Goal: Task Accomplishment & Management: Complete application form

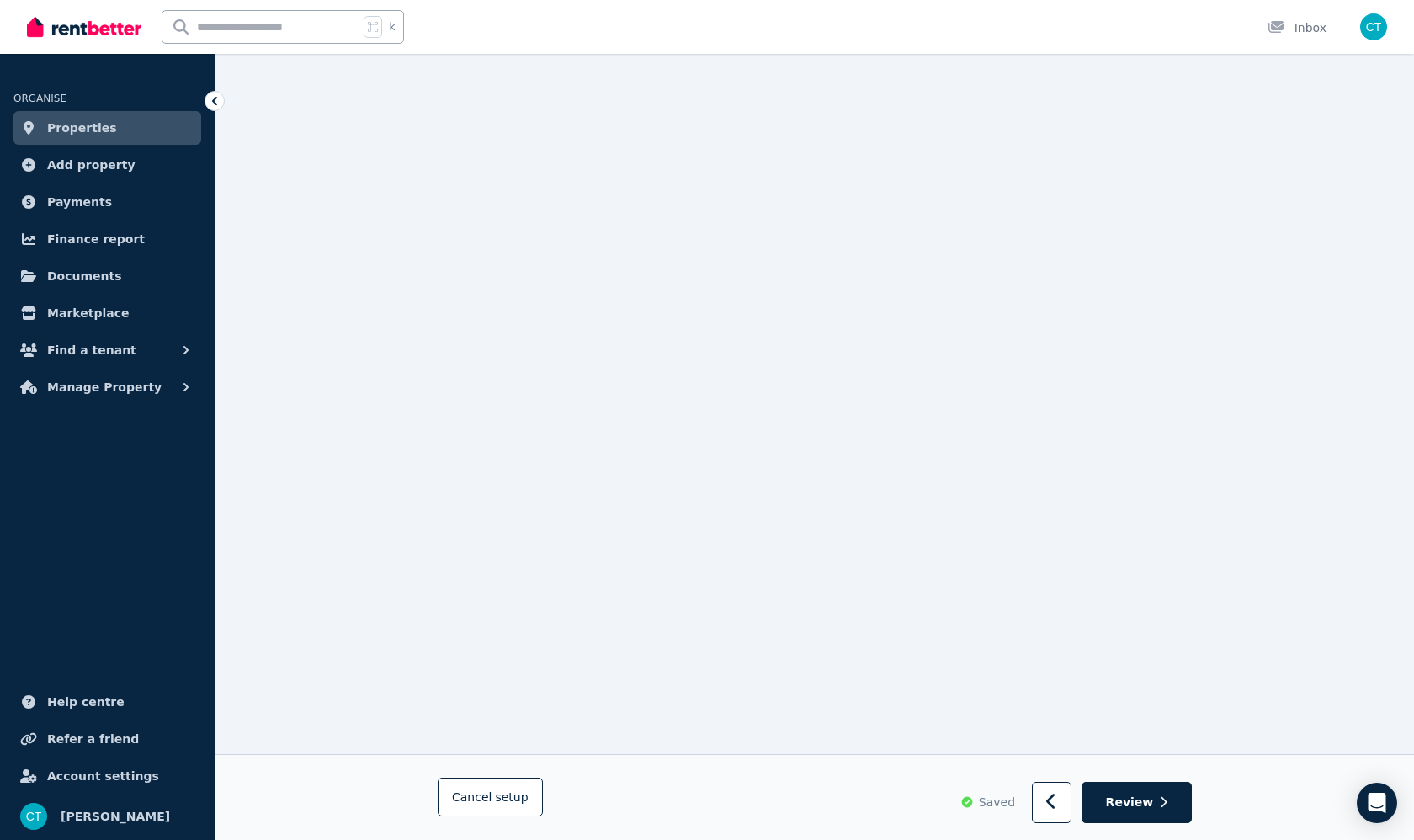
scroll to position [5677, 0]
click at [1072, 805] on button "button" at bounding box center [1052, 803] width 40 height 41
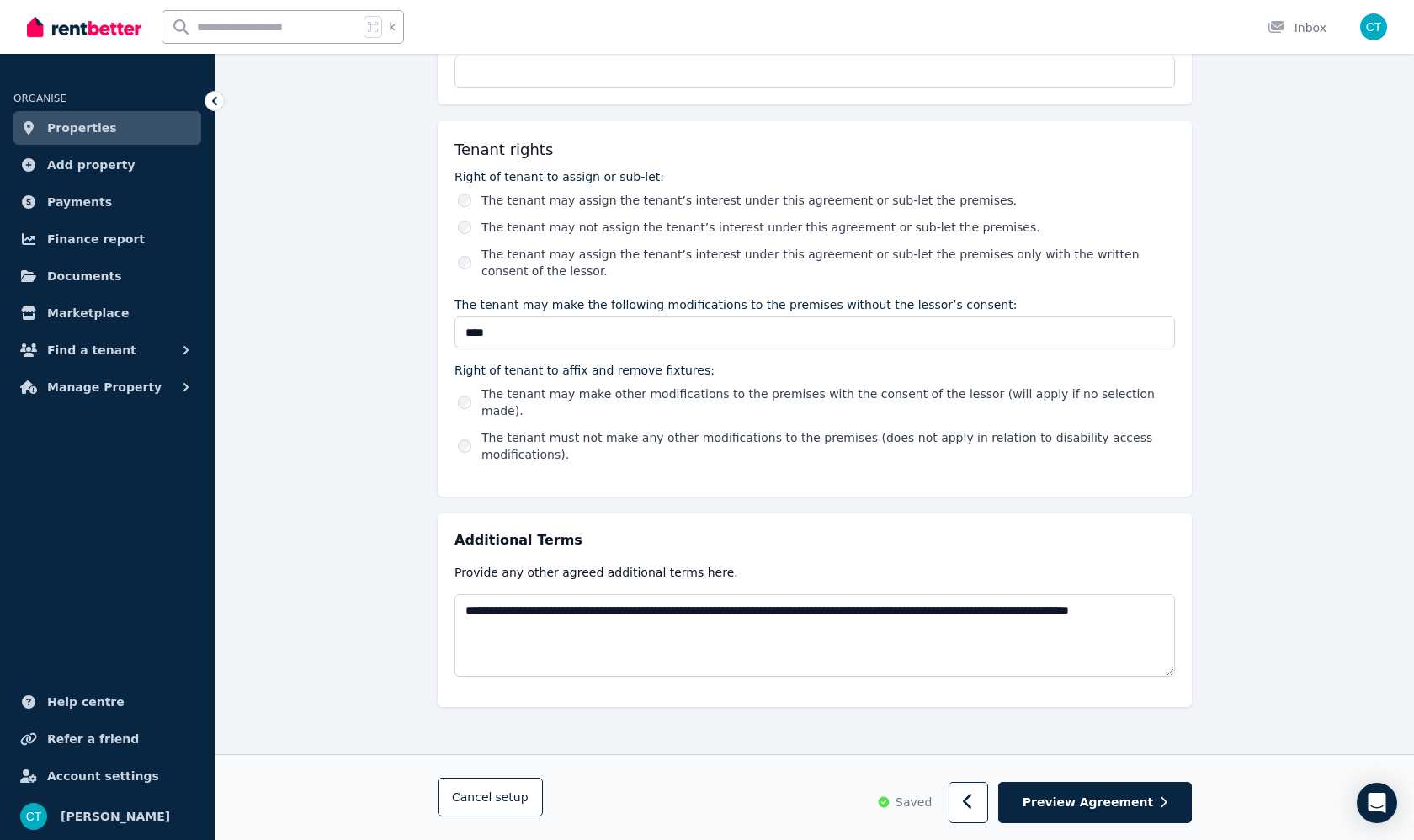
scroll to position [2592, 0]
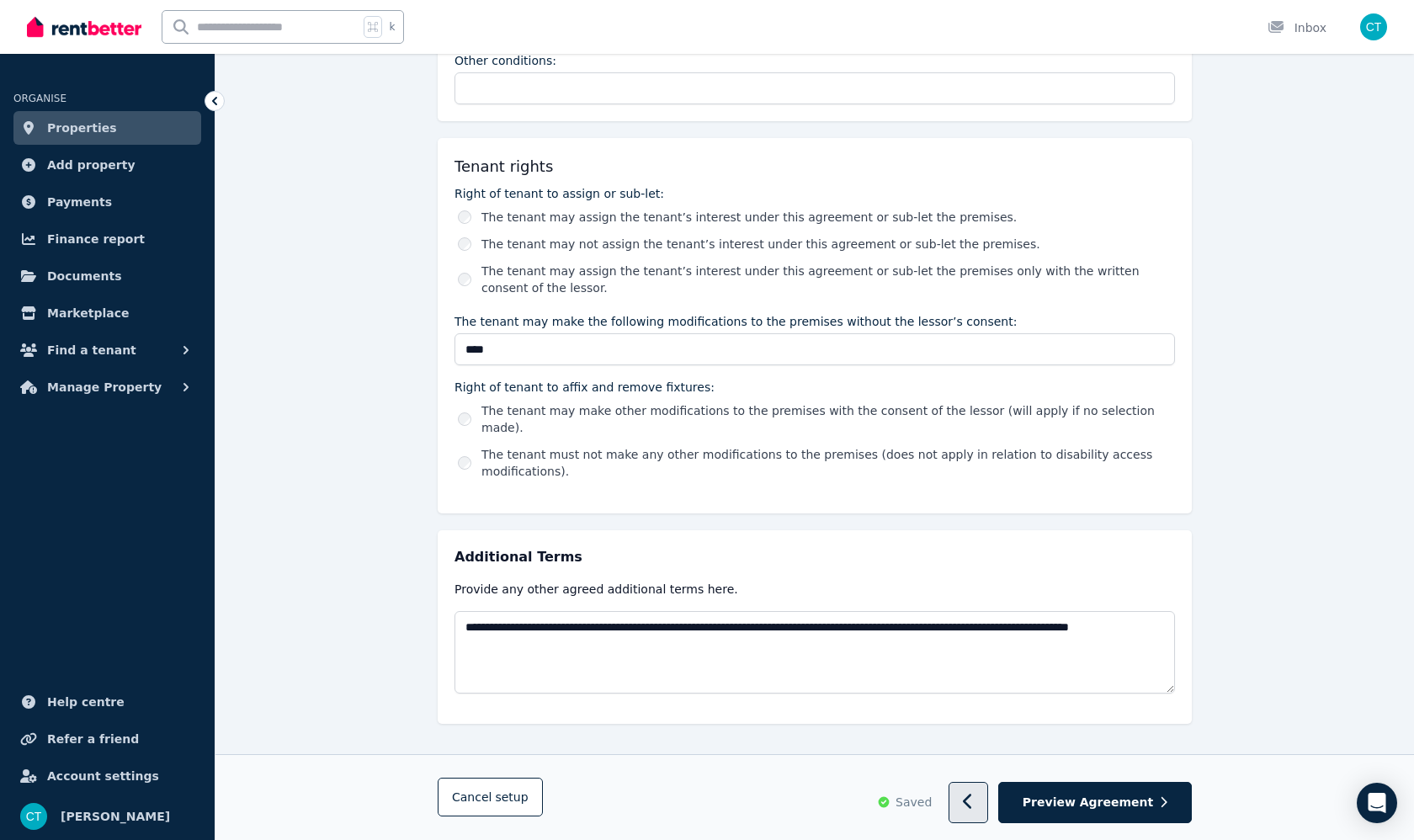
click at [989, 815] on button "button" at bounding box center [968, 803] width 40 height 41
select select "**********"
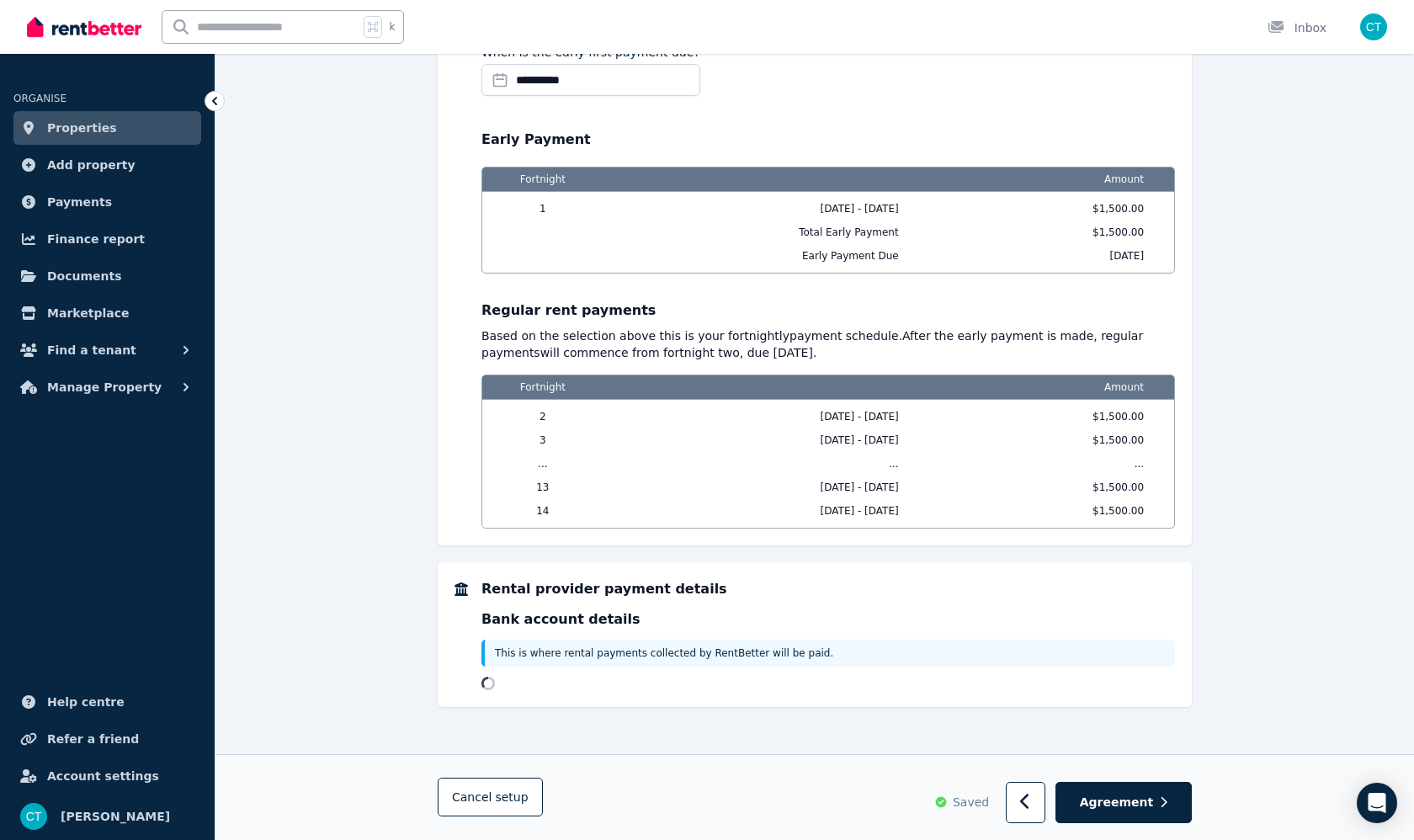
scroll to position [0, 0]
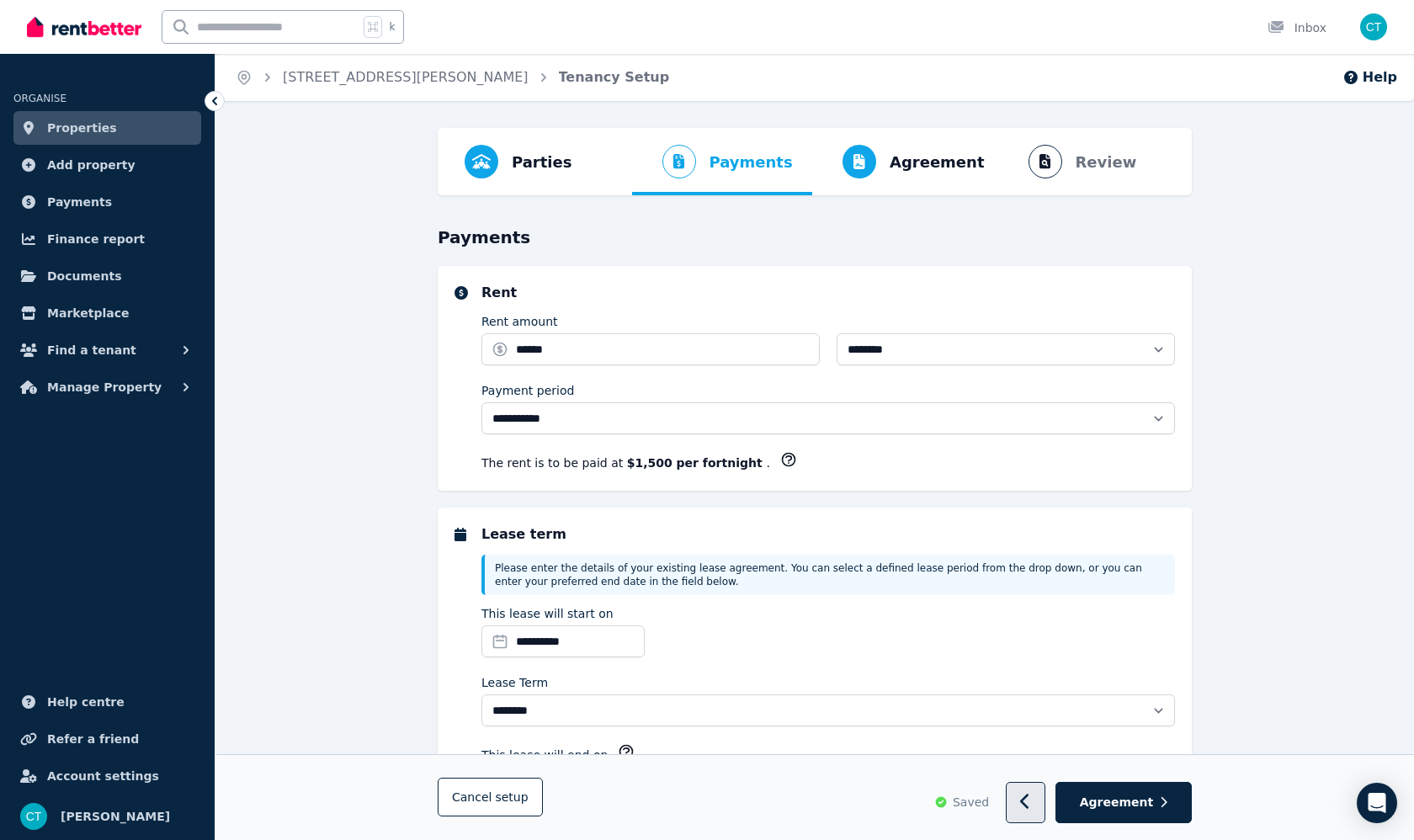
click at [1028, 803] on button "button" at bounding box center [1026, 803] width 40 height 41
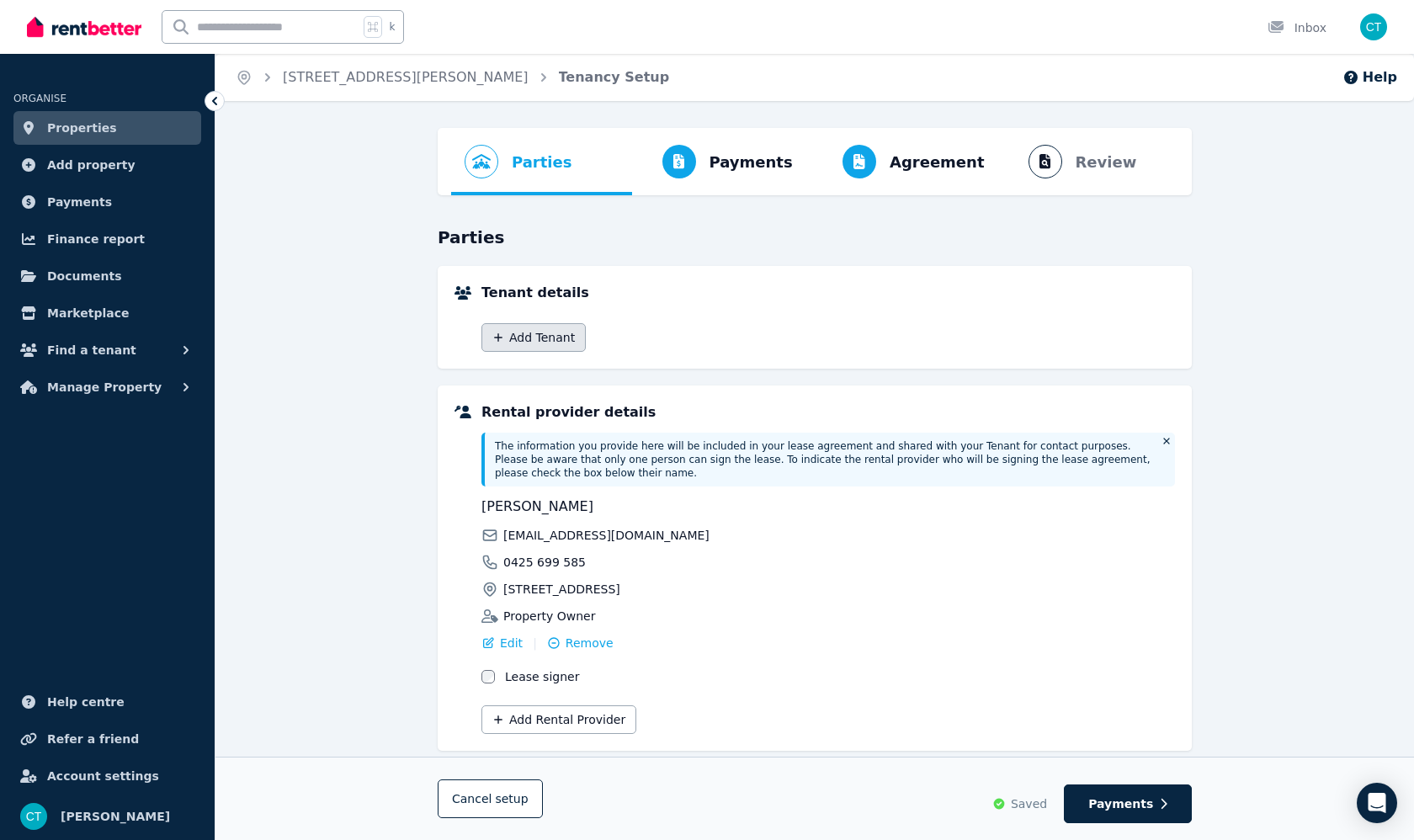
click at [537, 342] on button "Add Tenant" at bounding box center [533, 337] width 104 height 29
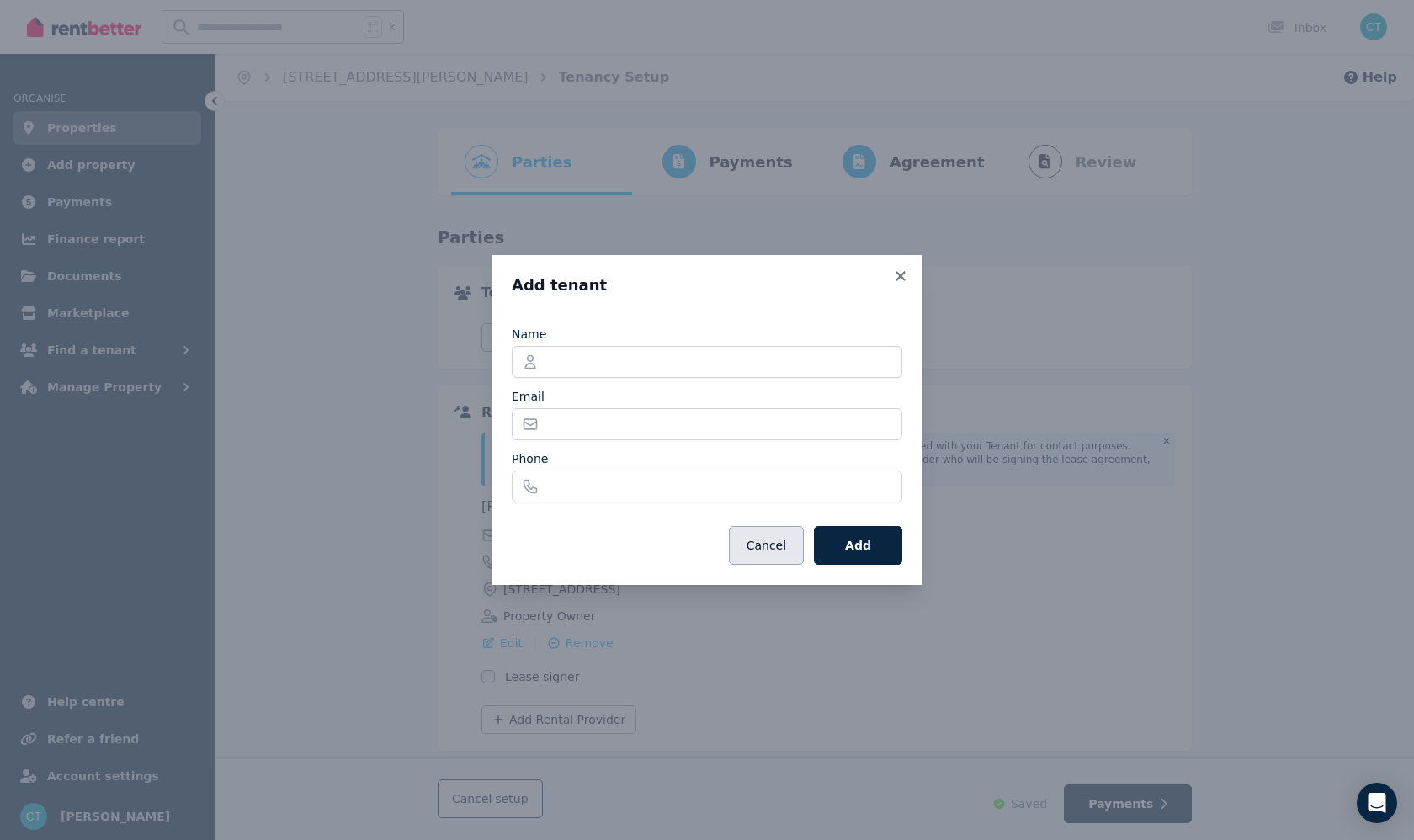
click at [776, 542] on button "Cancel" at bounding box center [766, 545] width 75 height 39
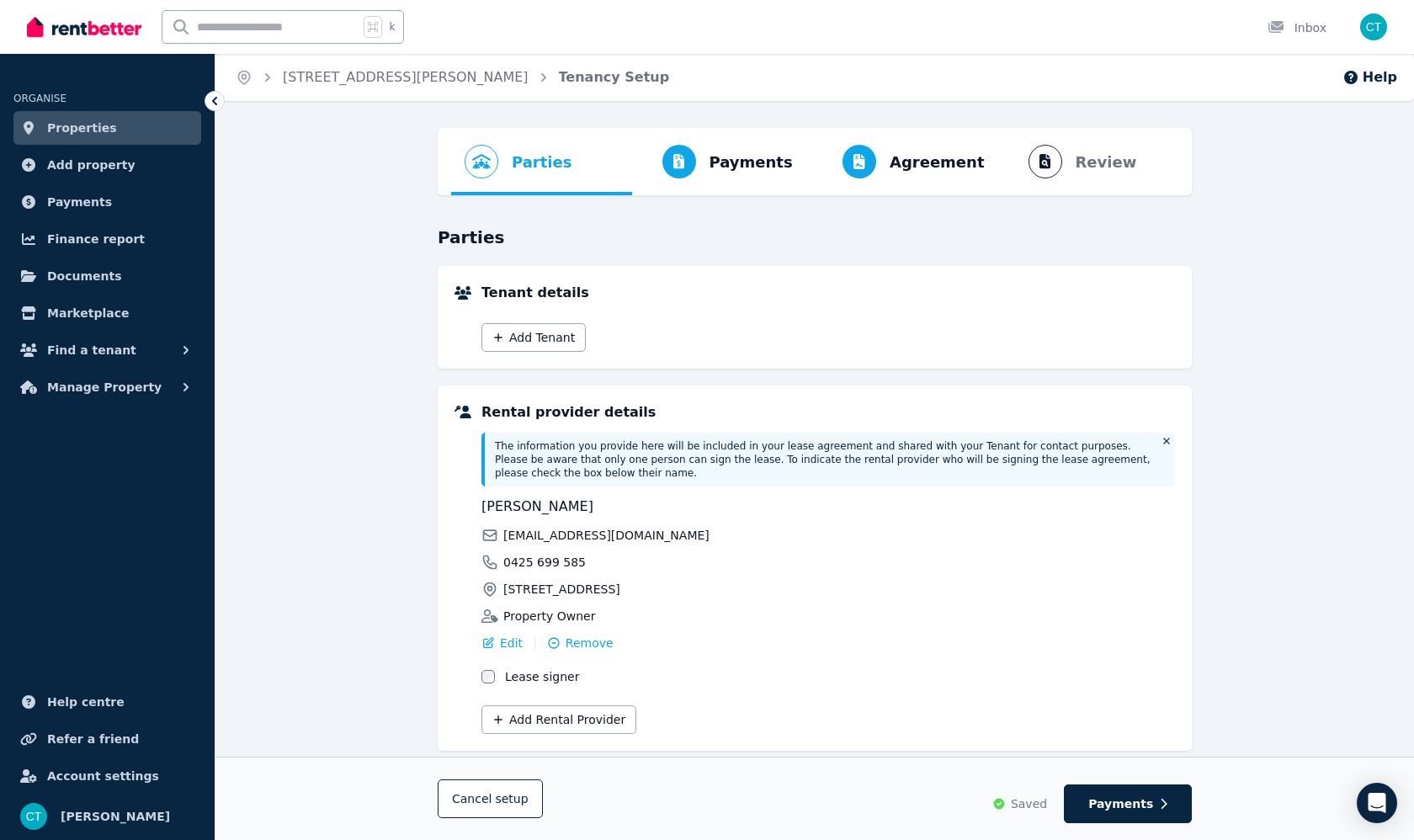
click at [541, 166] on ol "Parties Rental provider and tenant details Payments Bond and rental payments Ag…" at bounding box center [814, 161] width 728 height 67
click at [433, 78] on link "[STREET_ADDRESS][PERSON_NAME]" at bounding box center [406, 77] width 246 height 16
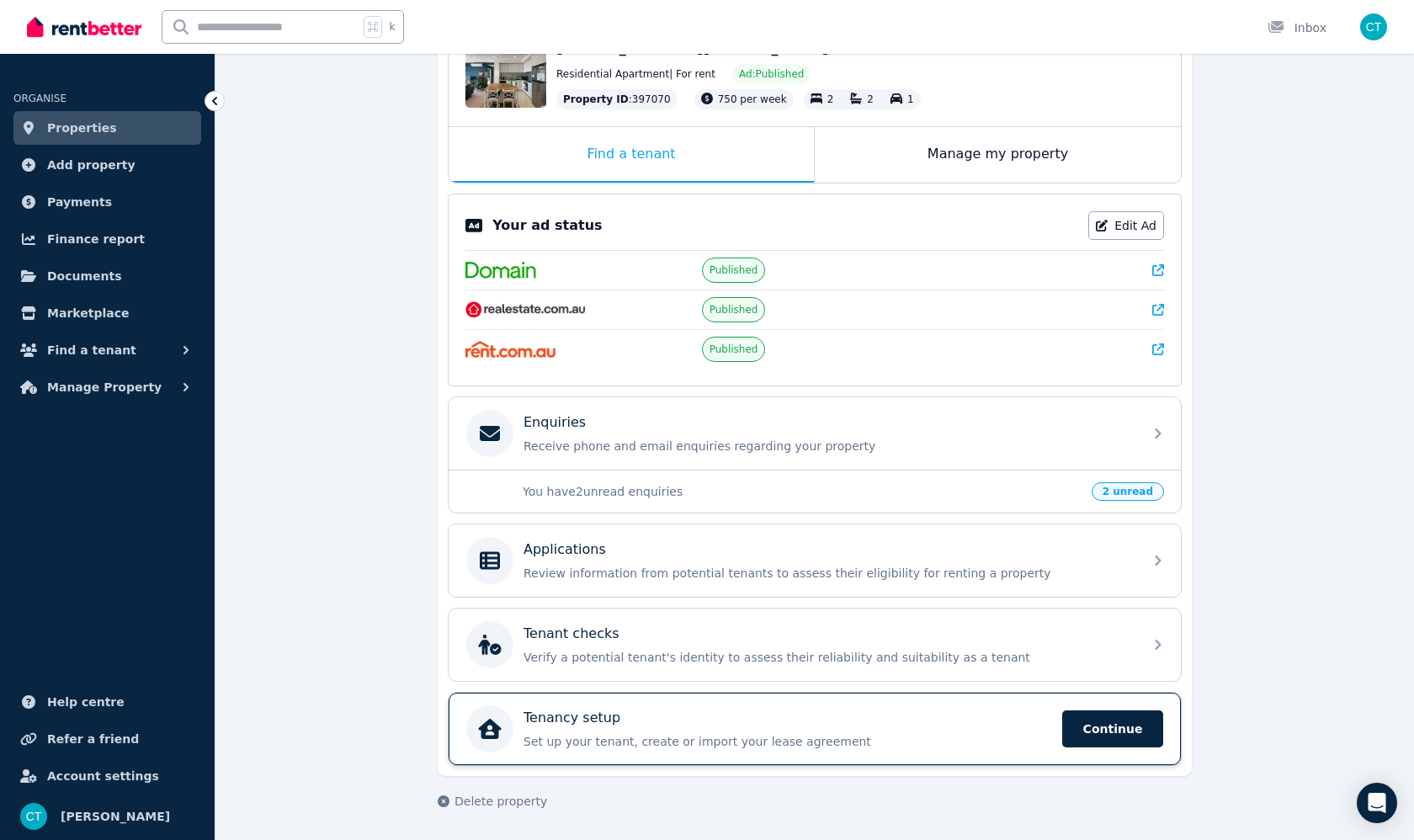
scroll to position [207, 0]
click at [1115, 733] on span "Continue" at bounding box center [1113, 728] width 101 height 37
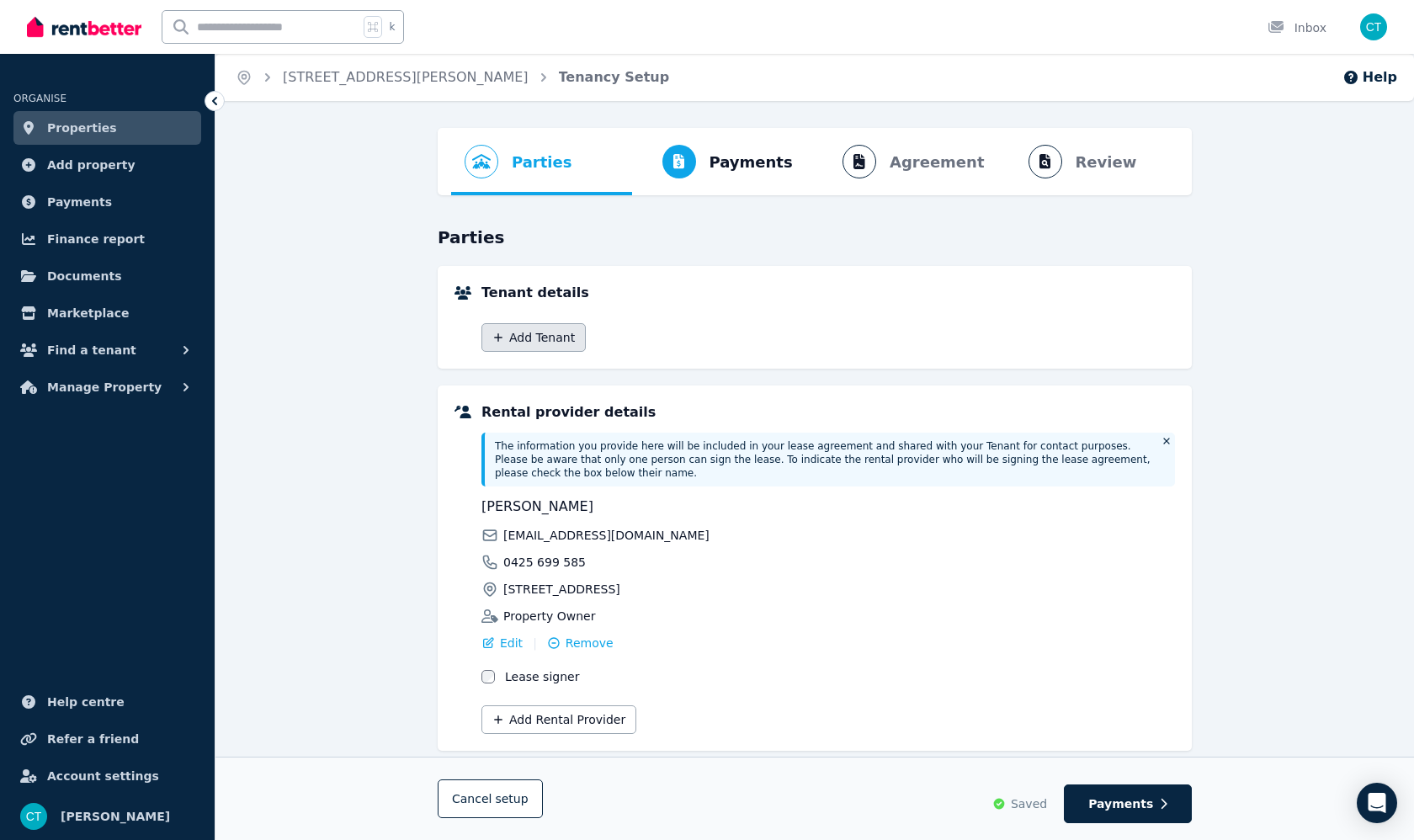
click at [560, 345] on button "Add Tenant" at bounding box center [533, 337] width 104 height 29
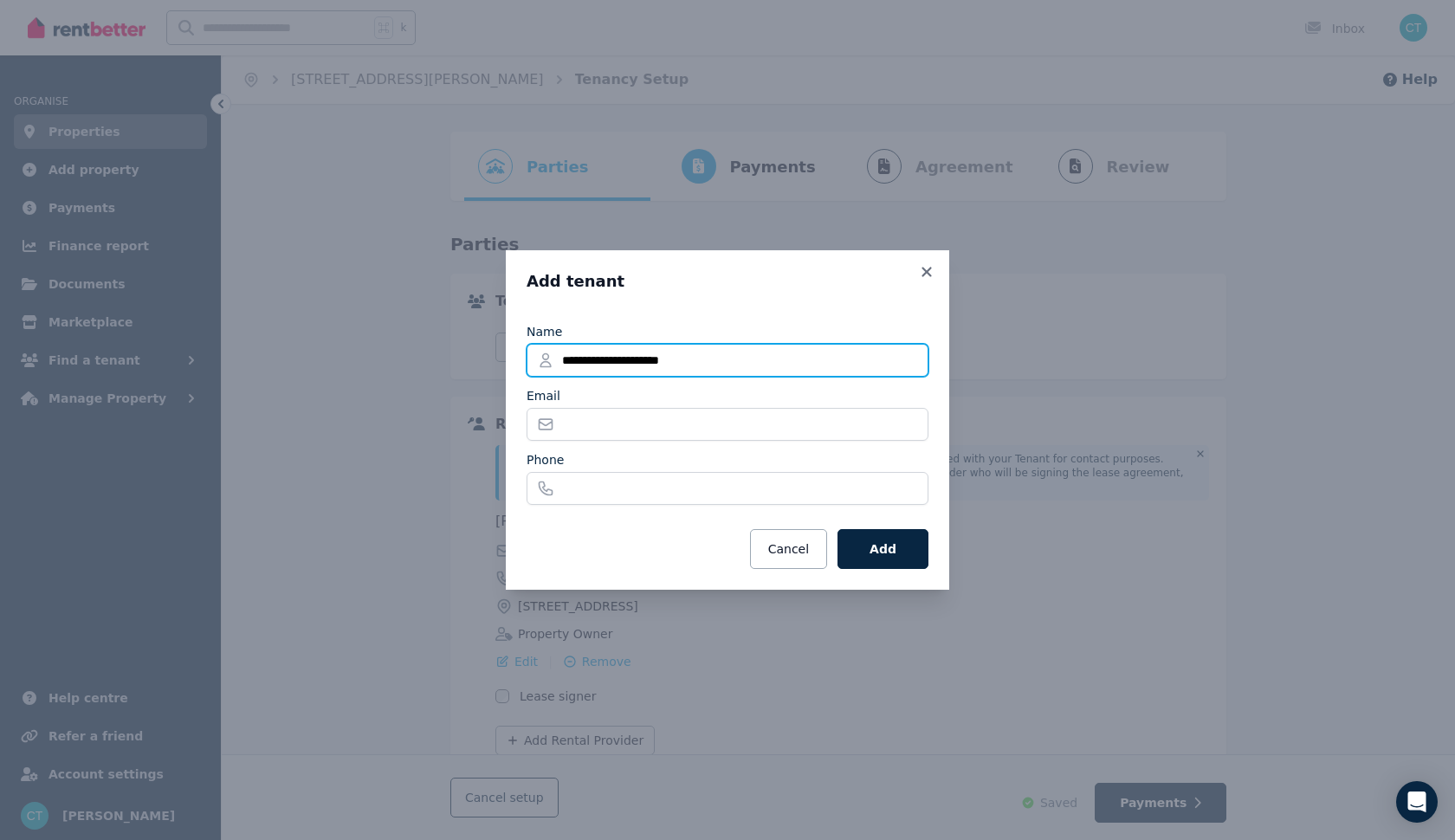
type input "**********"
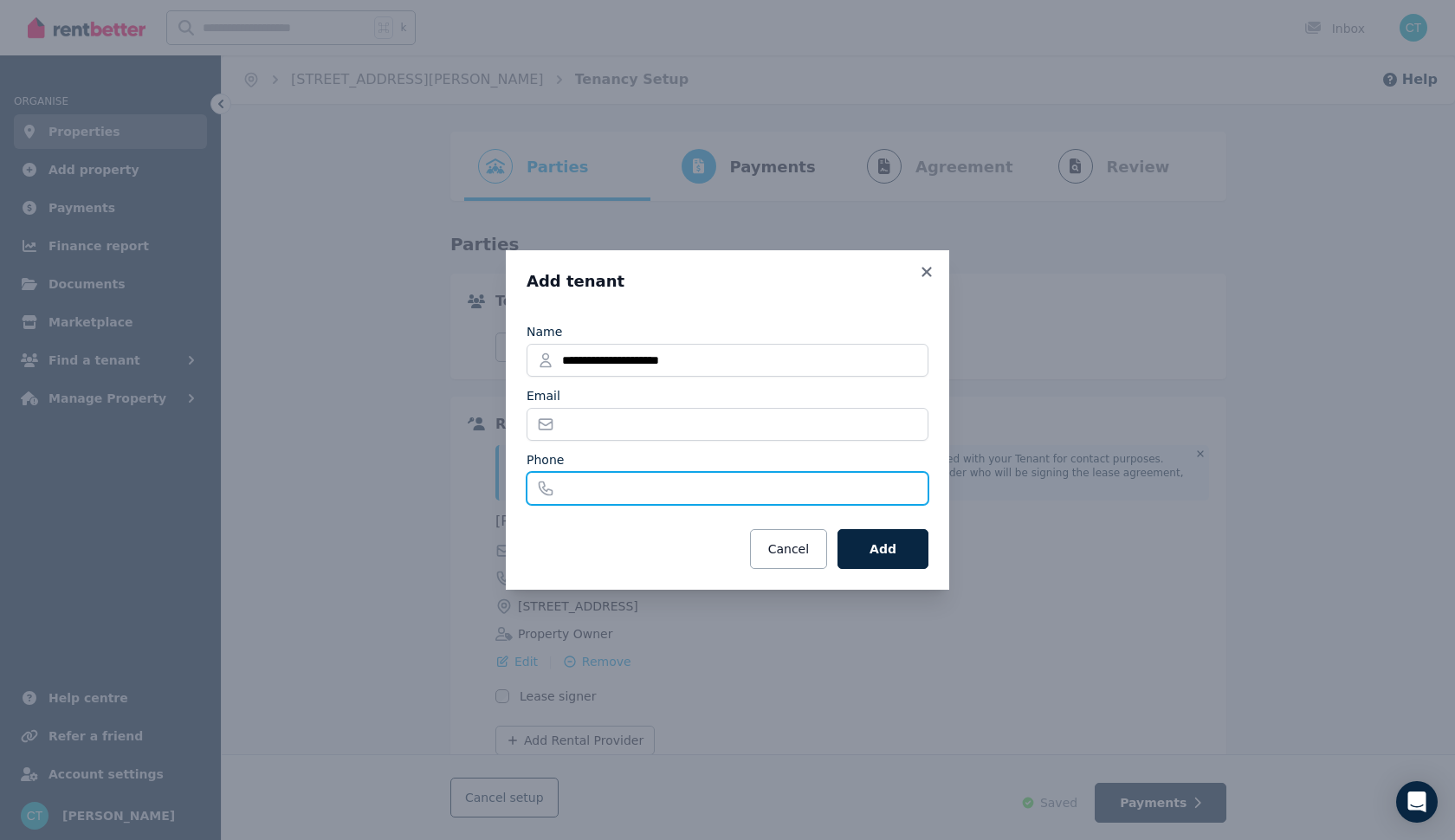
paste input "**********"
type input "**********"
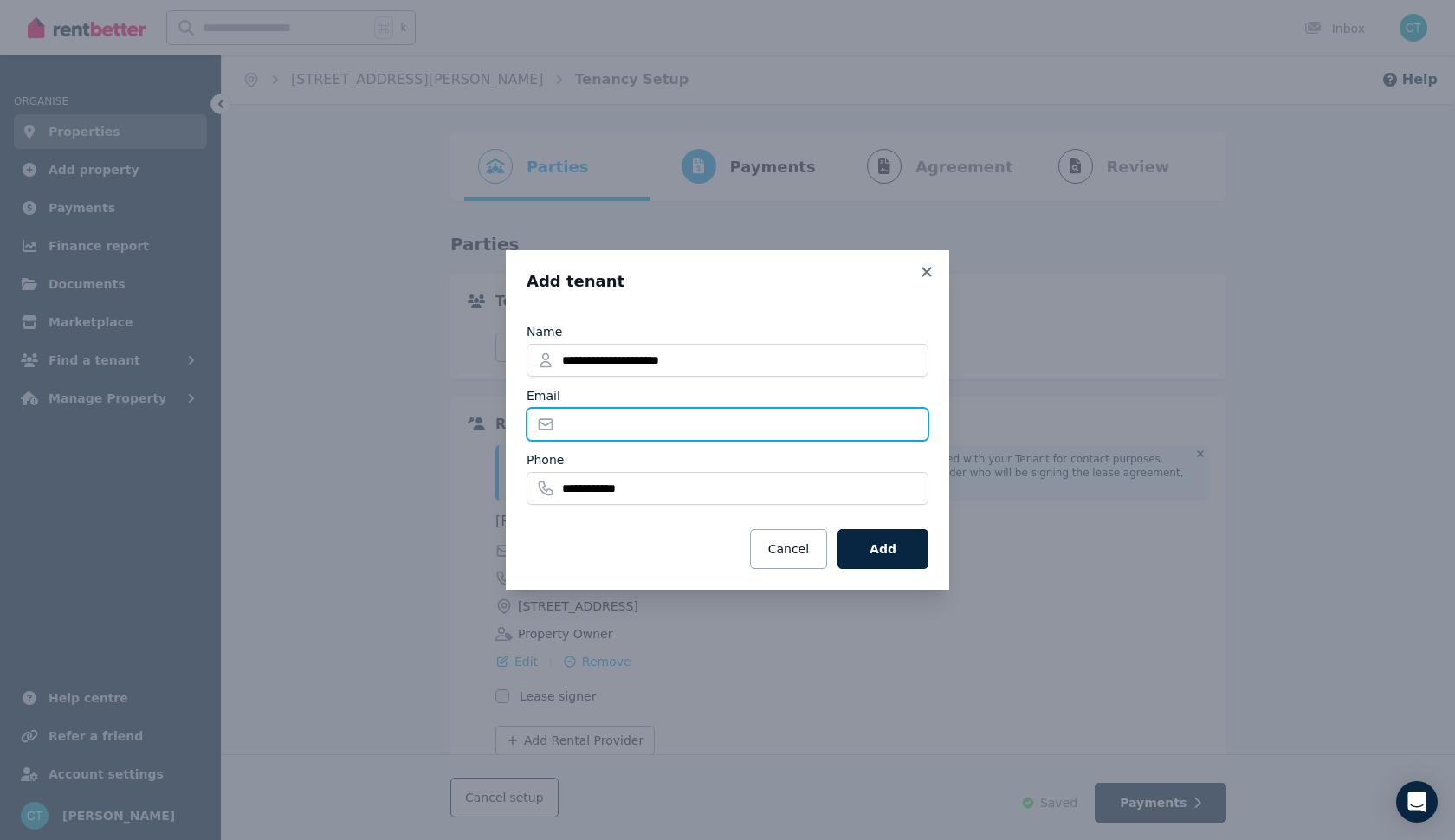
paste input "**********"
type input "**********"
click at [879, 549] on button "Add" at bounding box center [884, 550] width 91 height 40
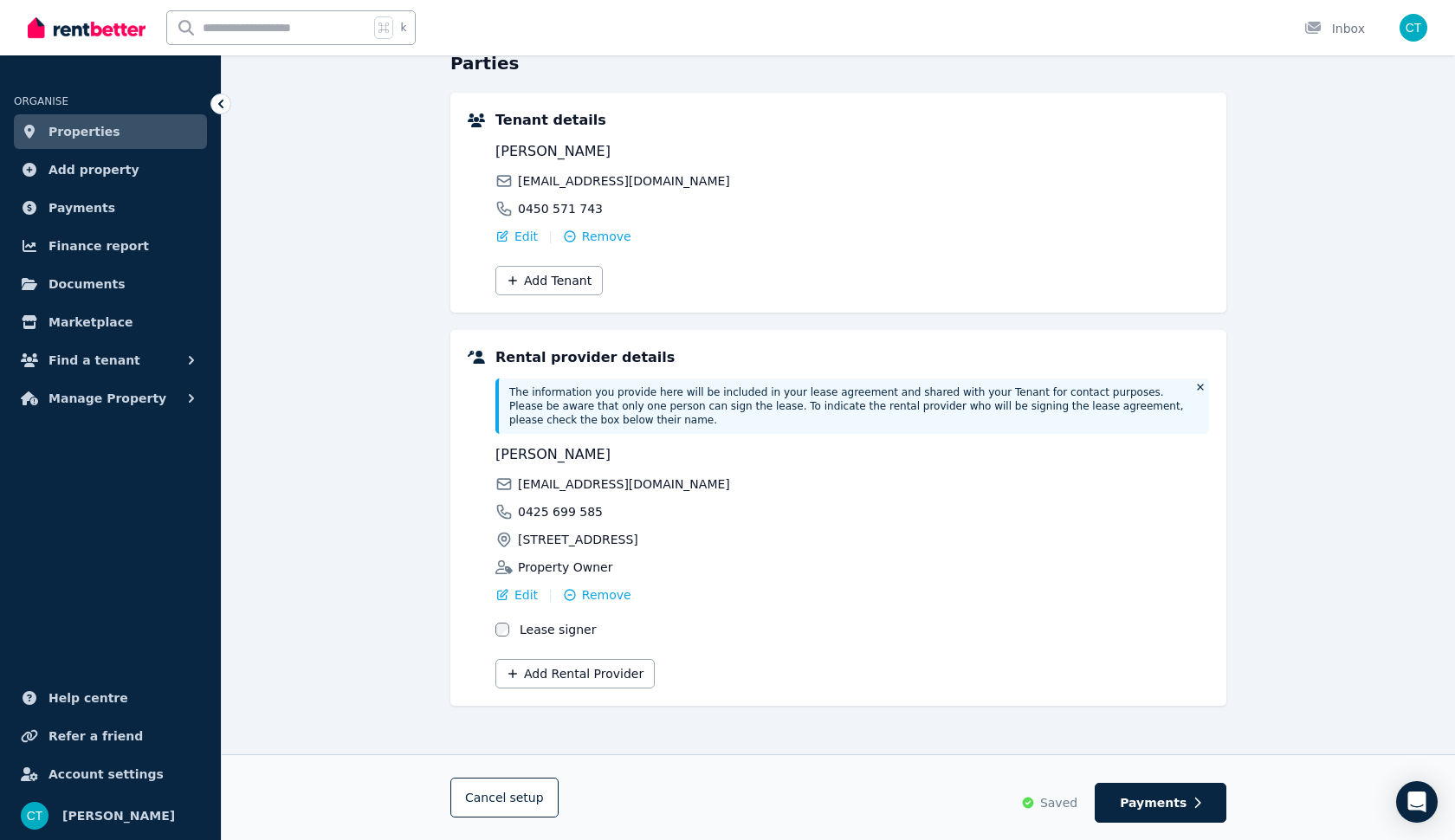
scroll to position [181, 0]
click at [1133, 809] on span "Payments" at bounding box center [1153, 803] width 66 height 17
select select "**********"
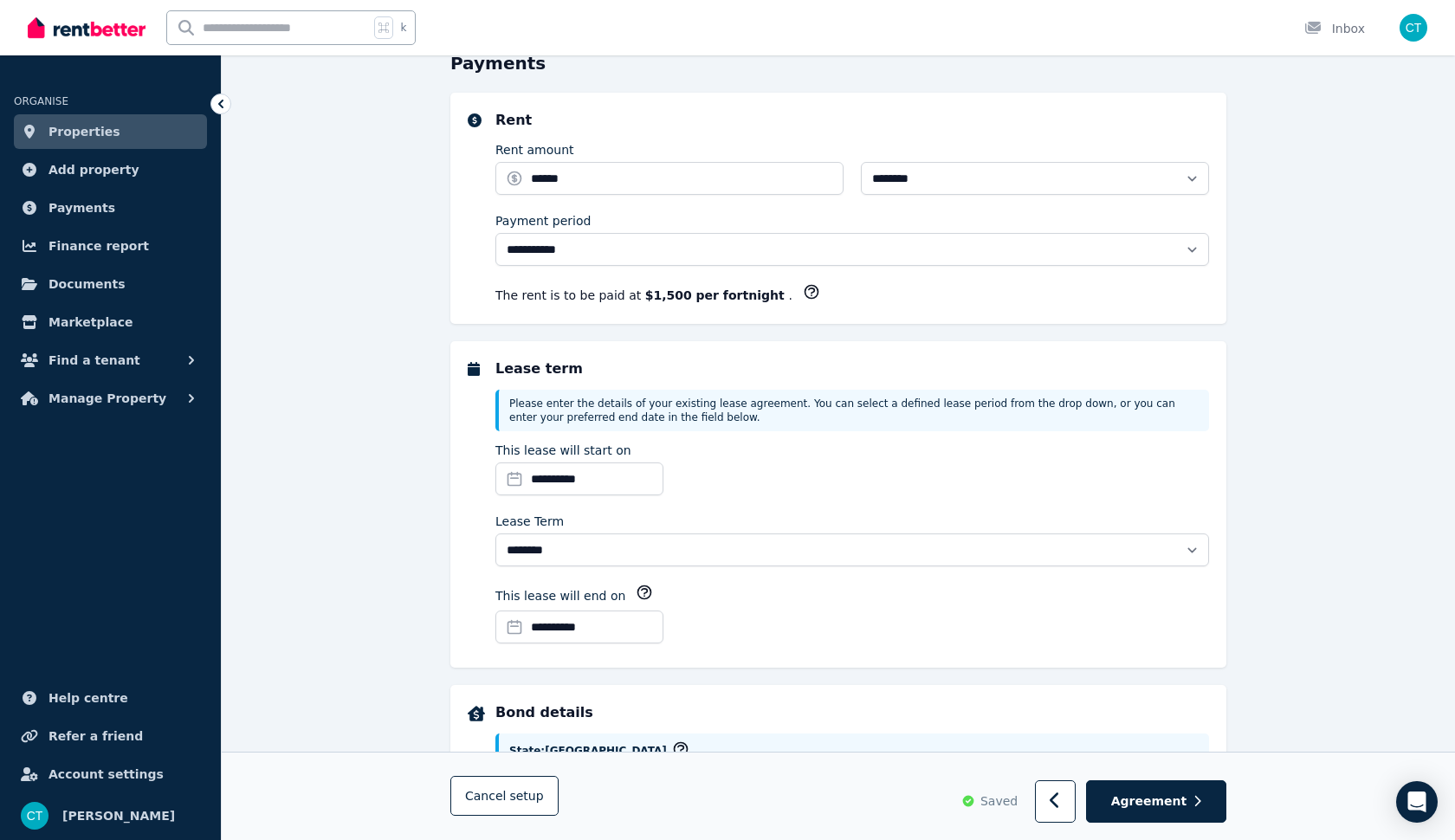
scroll to position [0, 0]
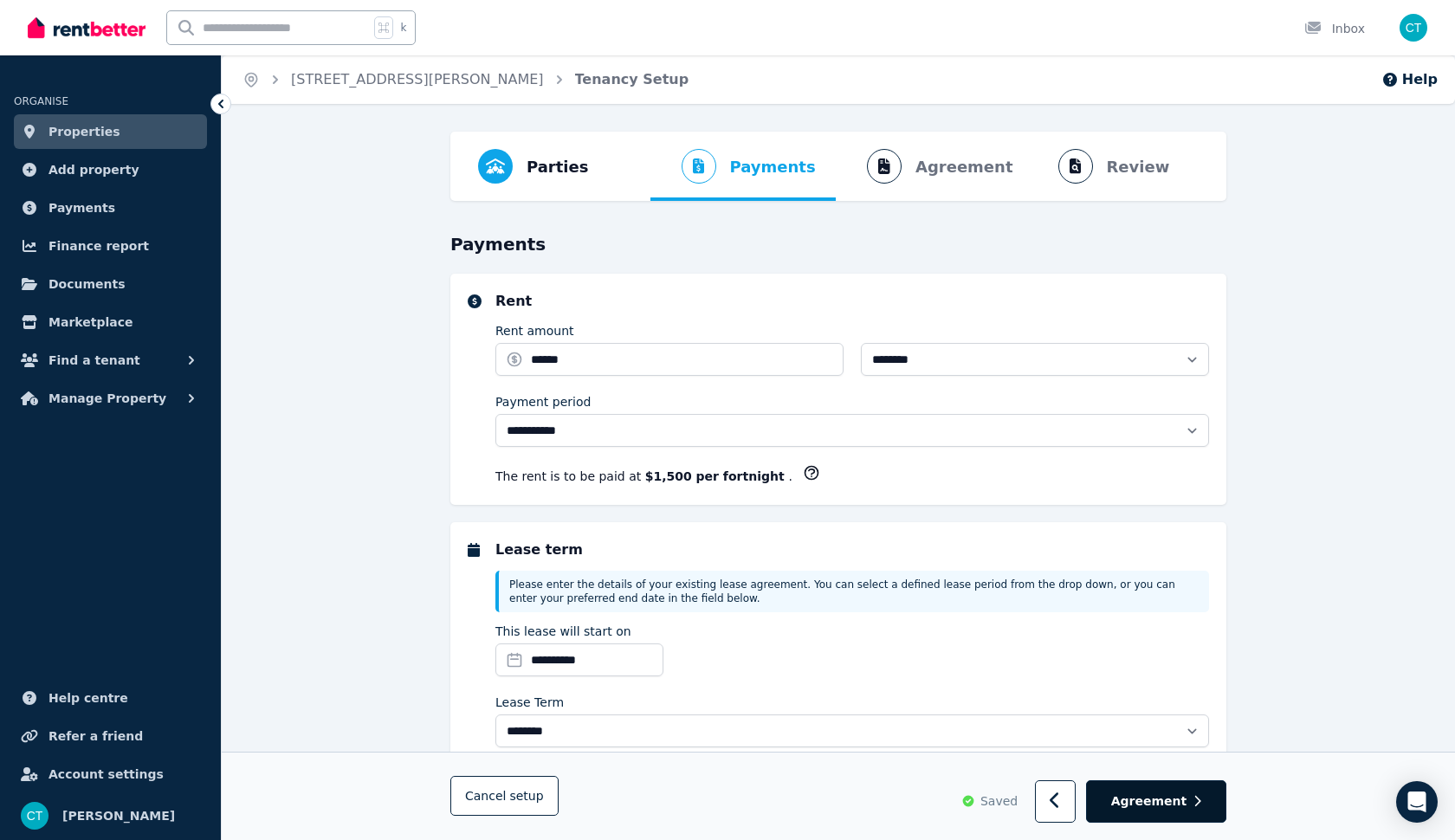
select select "**********"
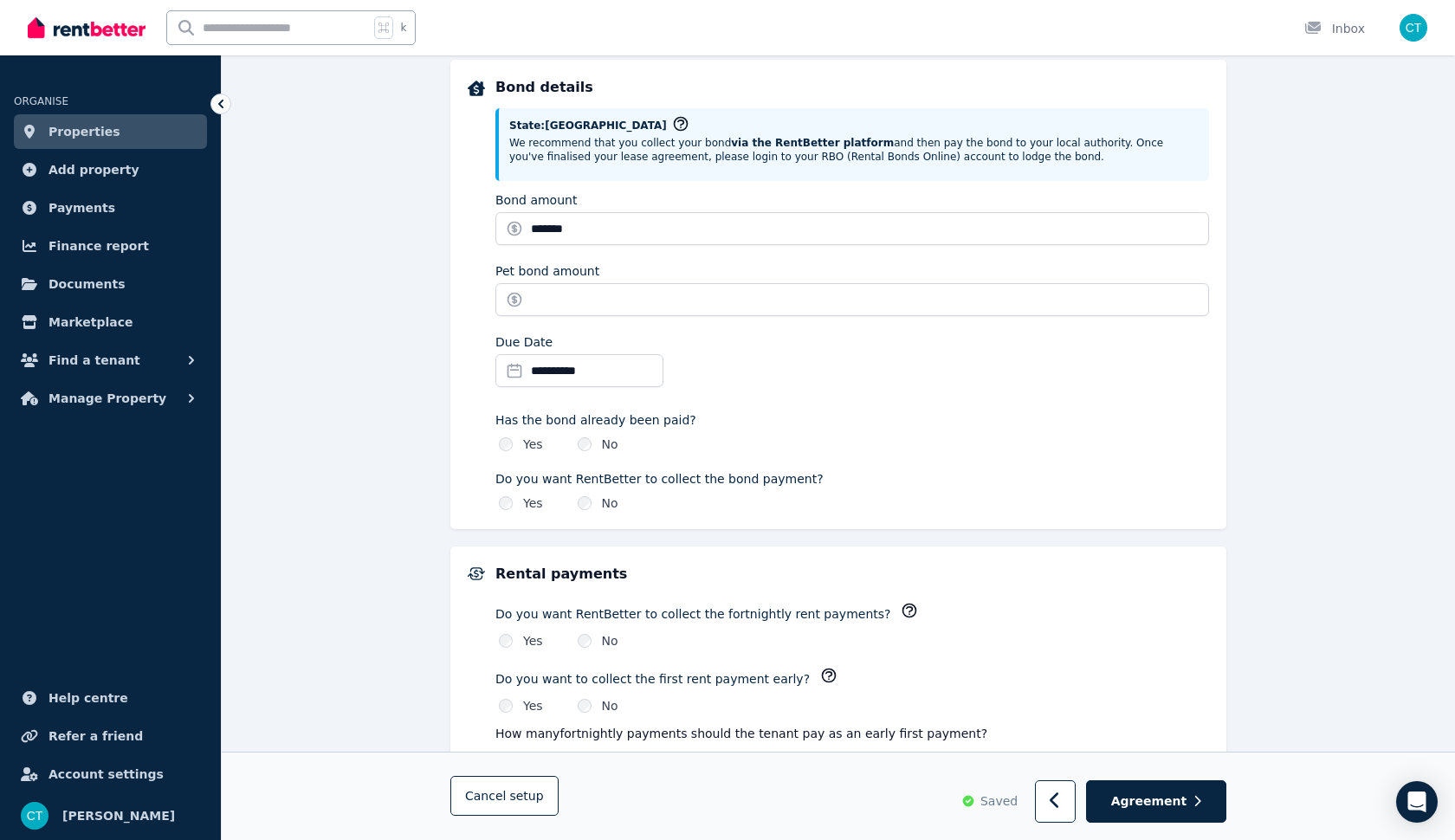
scroll to position [809, 0]
click at [674, 115] on icon "button" at bounding box center [681, 121] width 13 height 13
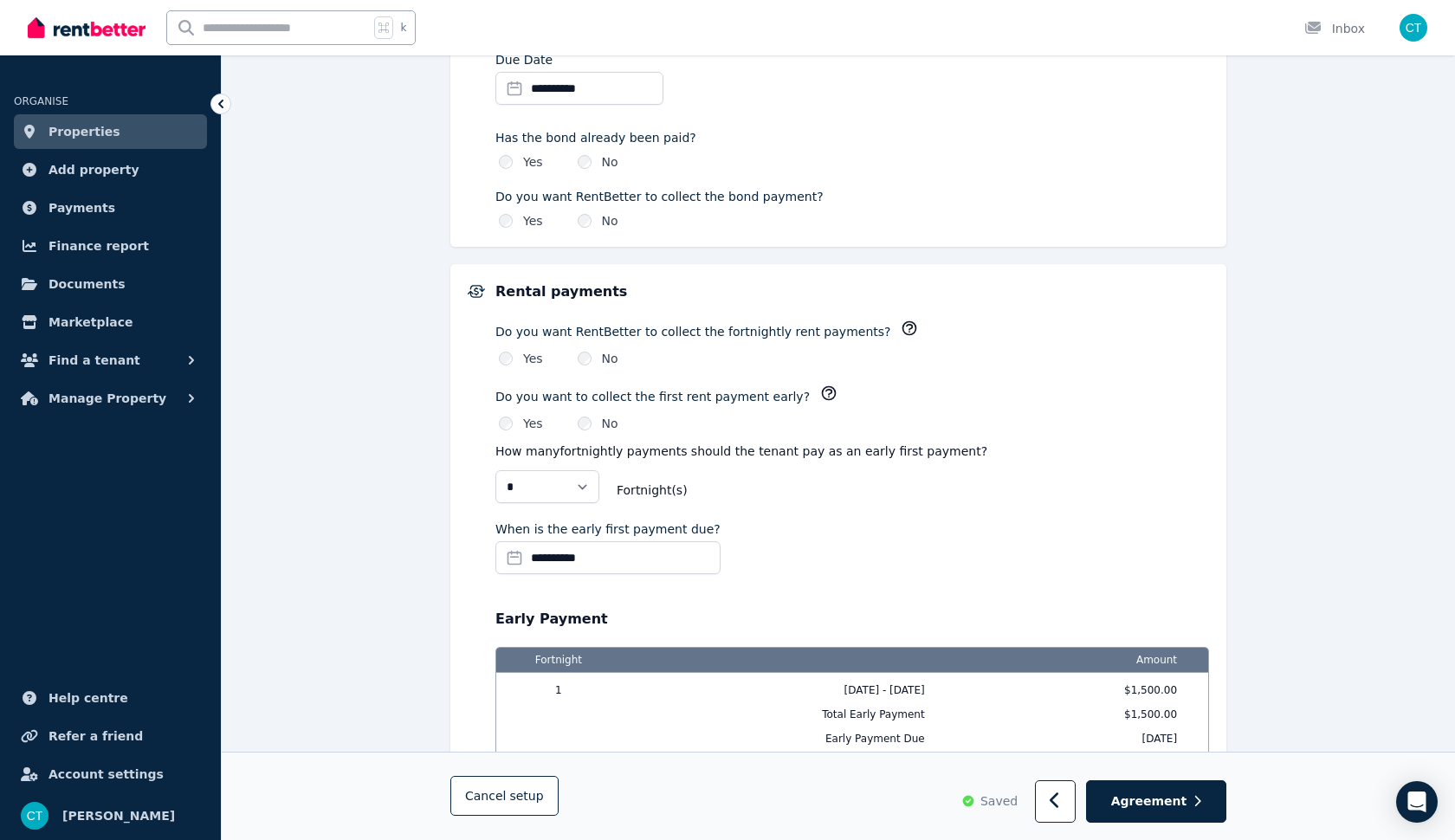
scroll to position [1027, 0]
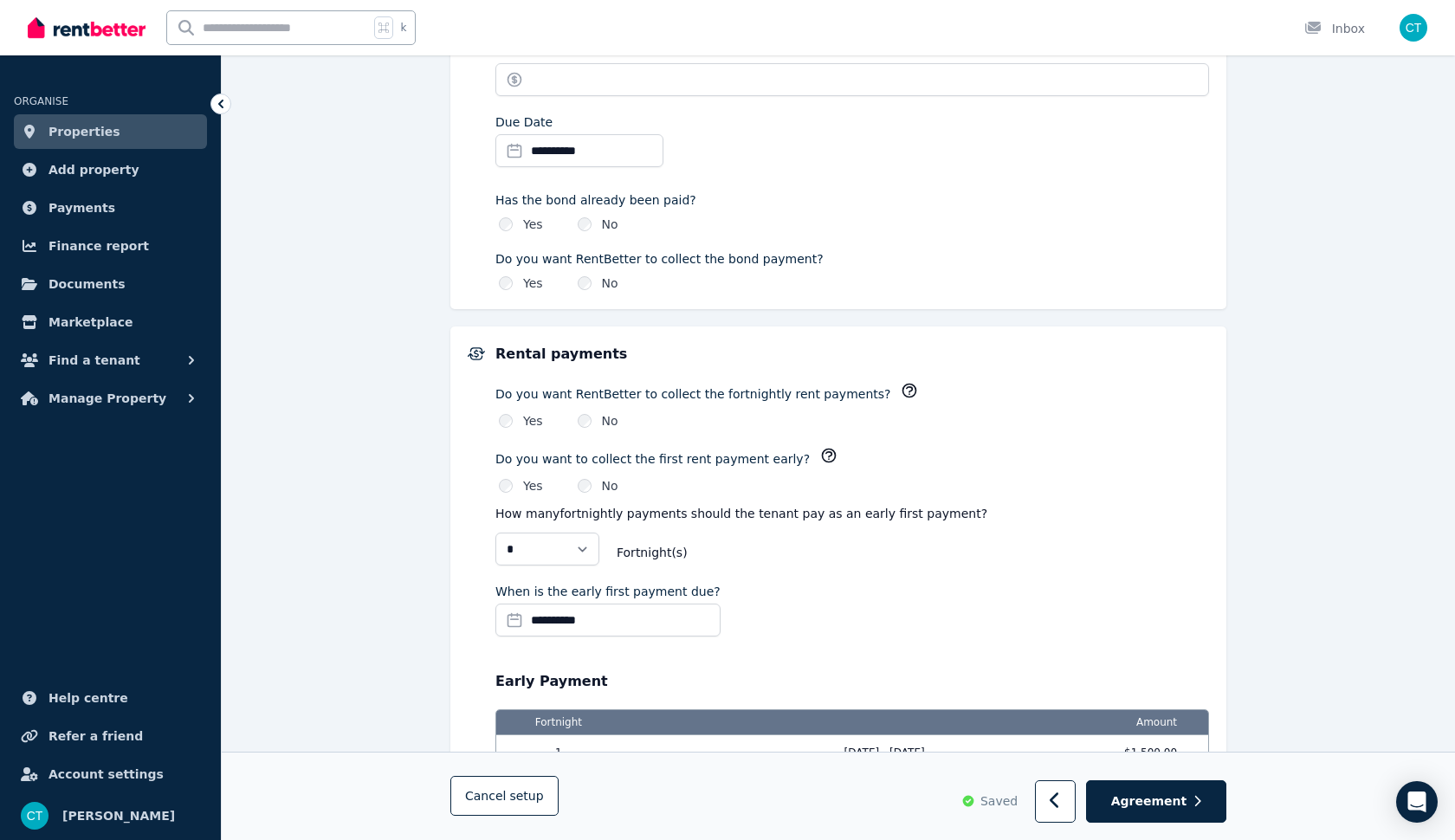
click at [512, 277] on div "Yes" at bounding box center [521, 283] width 45 height 17
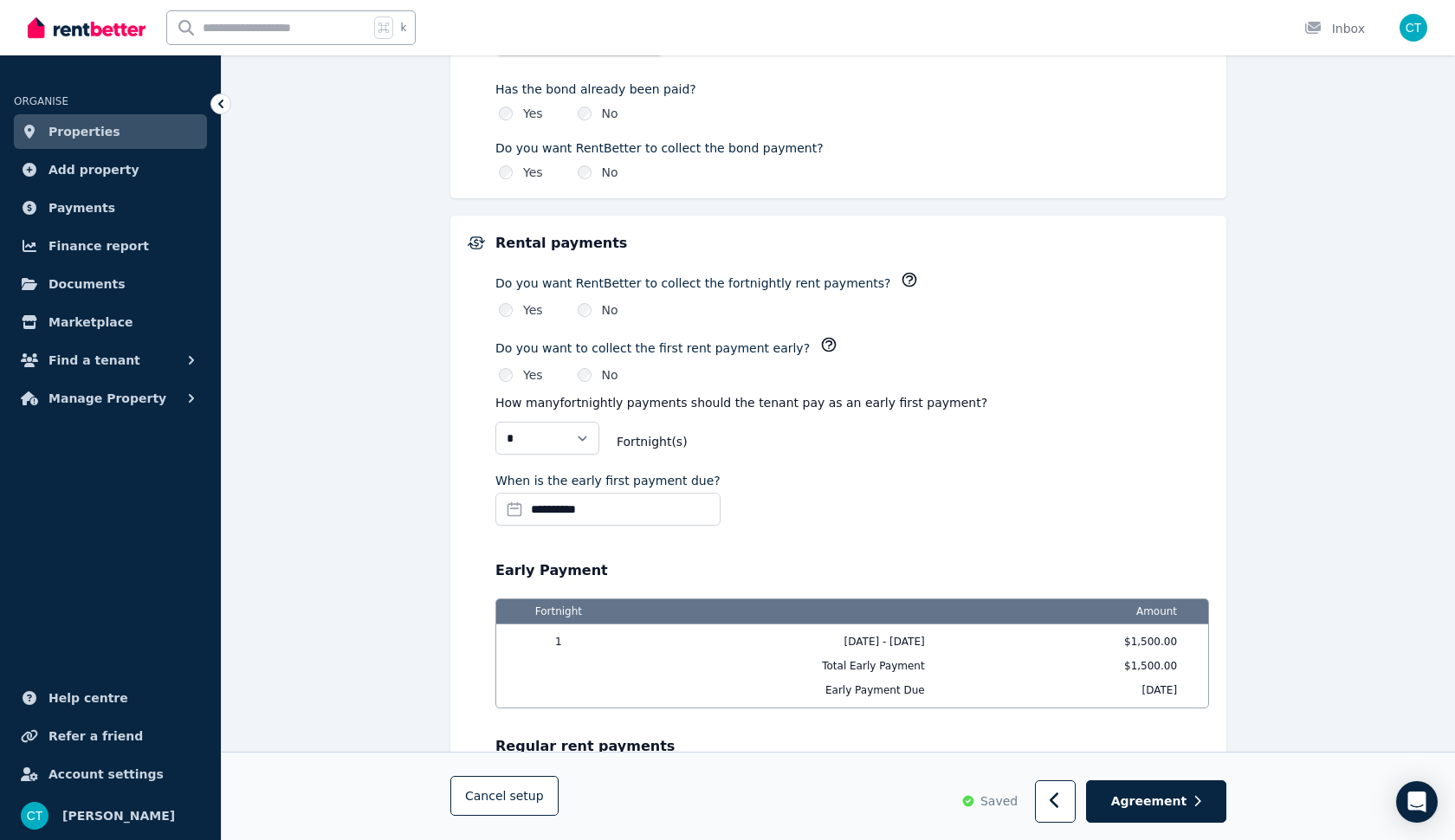
scroll to position [1141, 0]
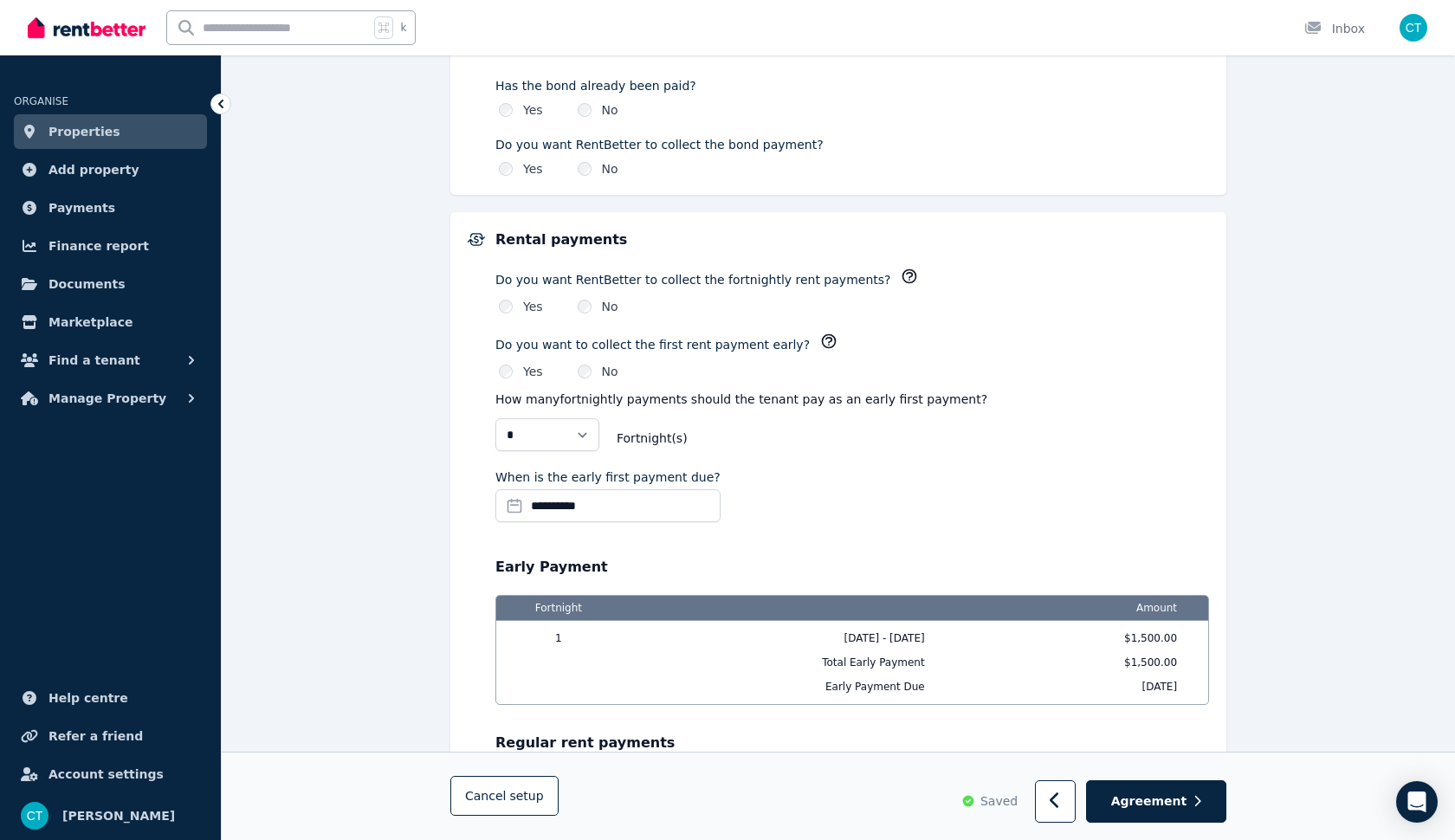
click at [823, 340] on icon "button" at bounding box center [830, 342] width 13 height 13
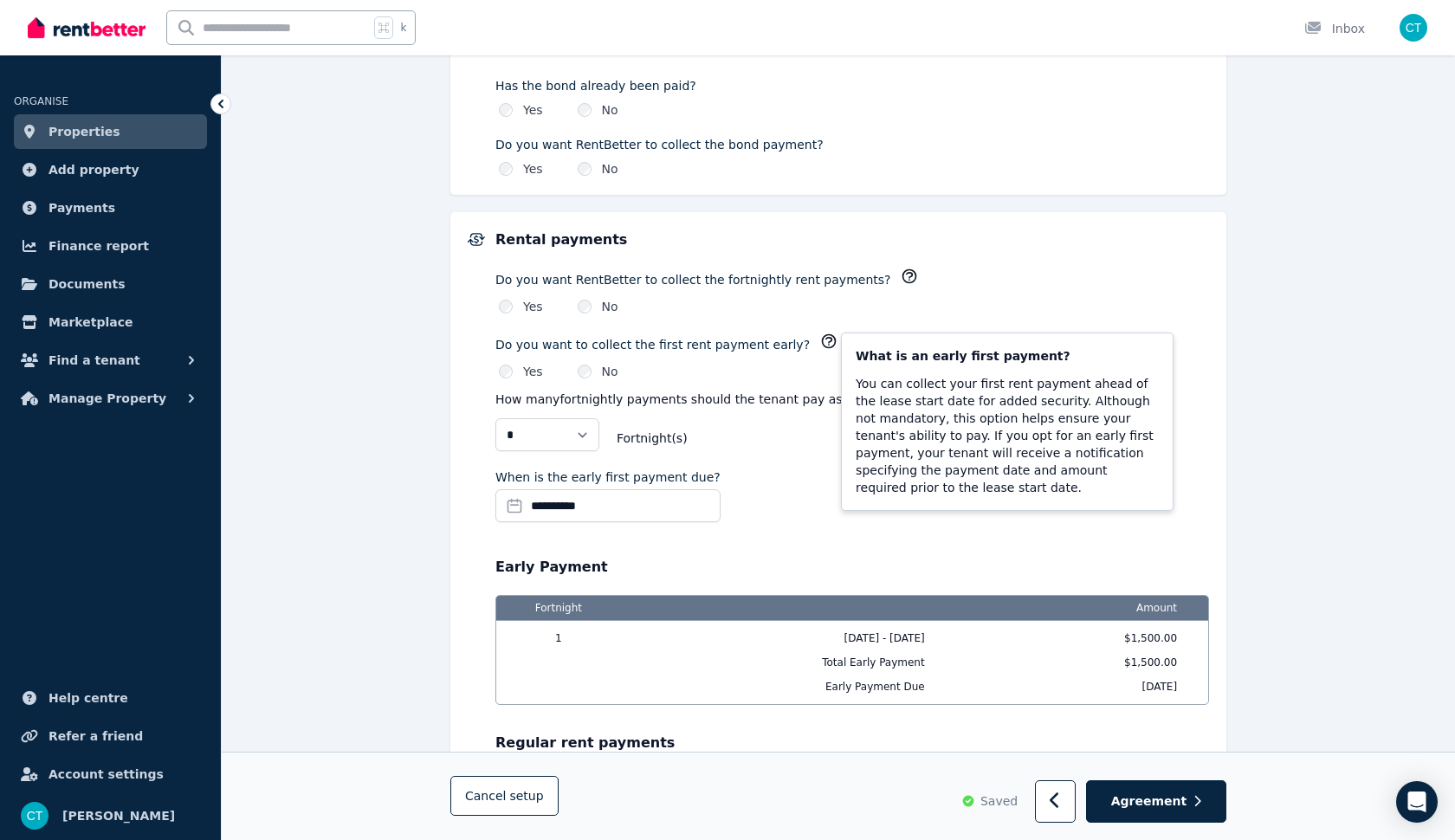
click at [852, 306] on div "Yes No" at bounding box center [852, 307] width 714 height 17
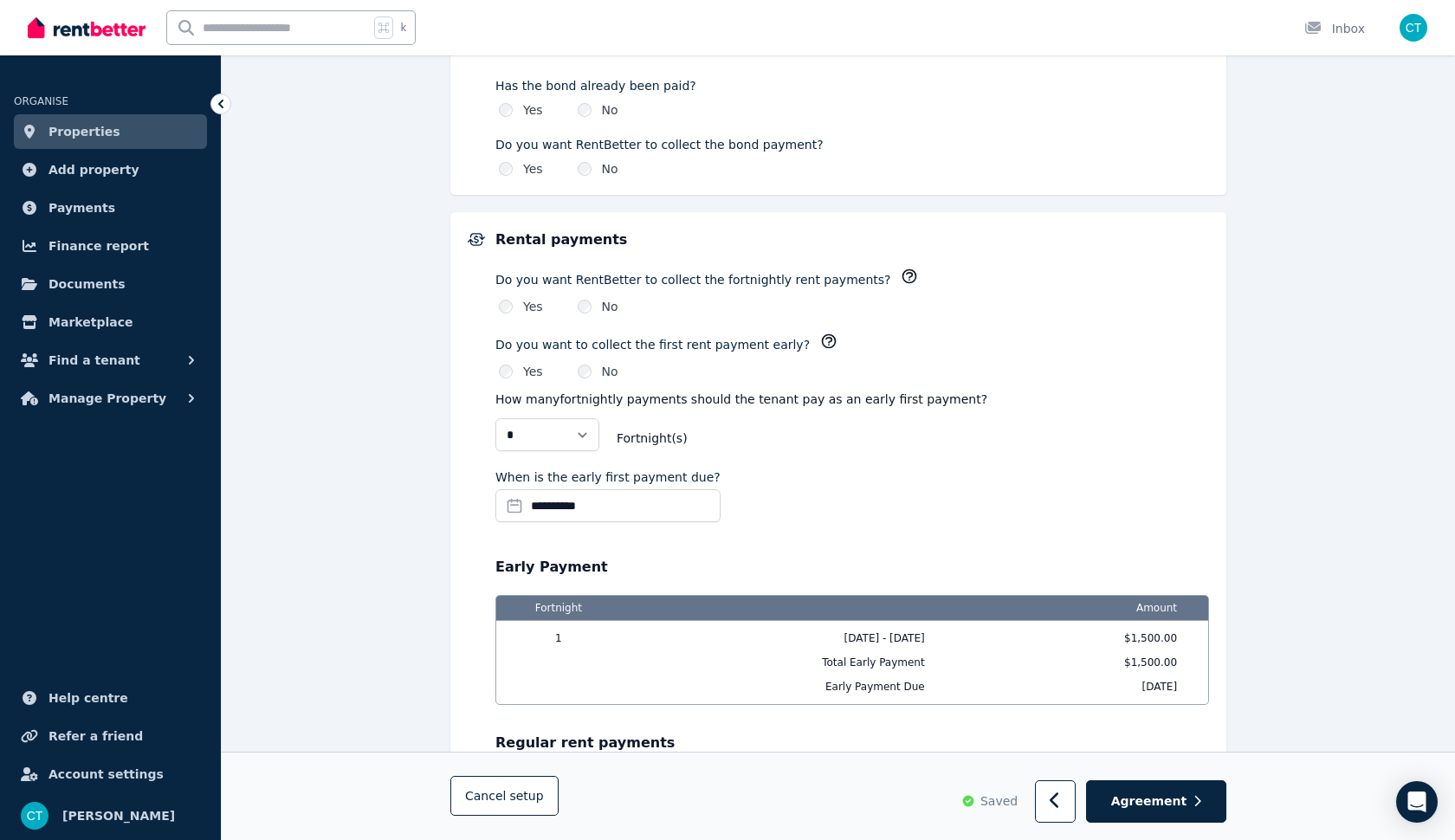
click at [901, 273] on icon "button" at bounding box center [909, 276] width 17 height 17
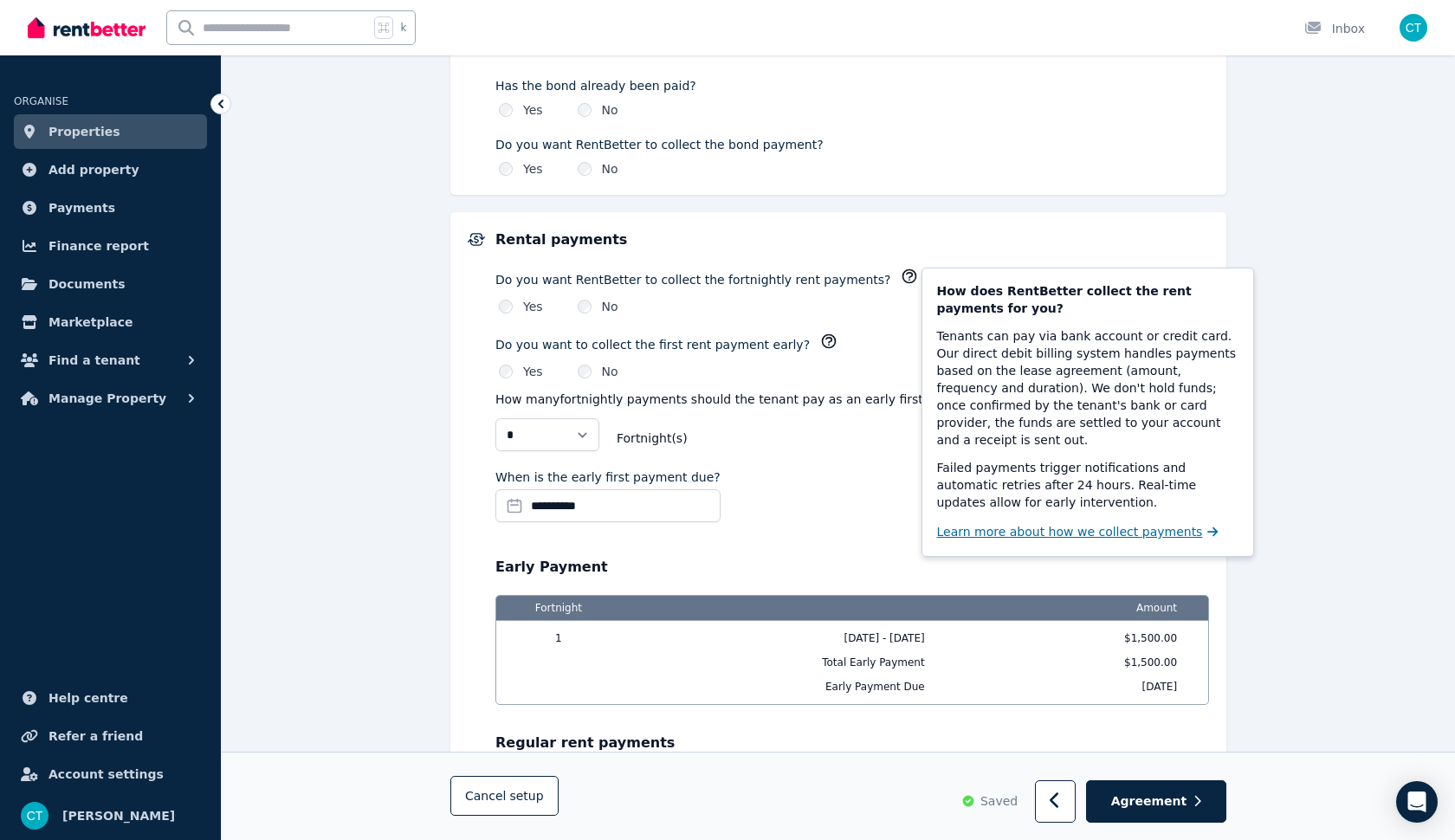
click at [1005, 523] on span "Learn more about how we collect payments" at bounding box center [1070, 532] width 266 height 17
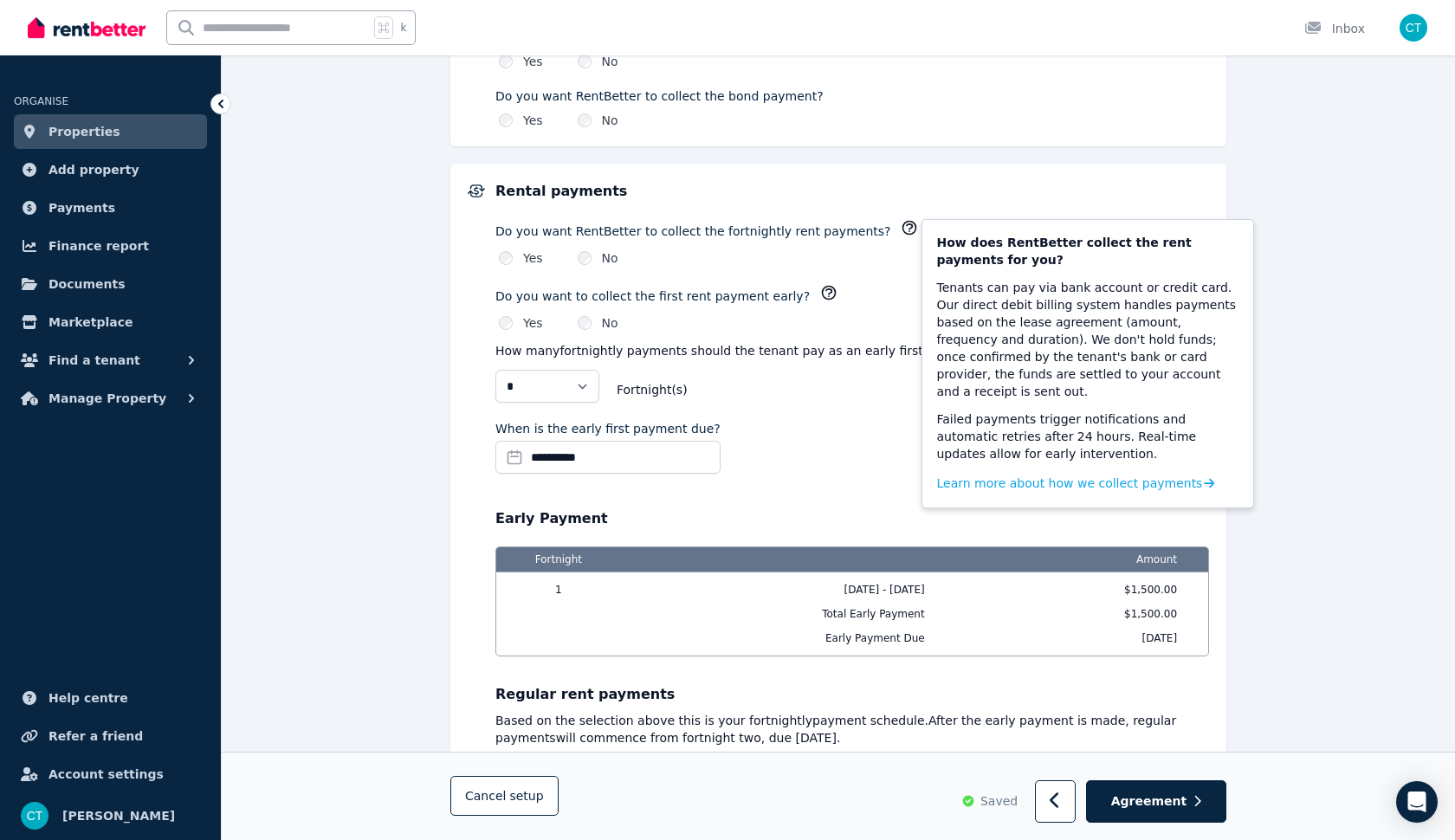
scroll to position [1196, 0]
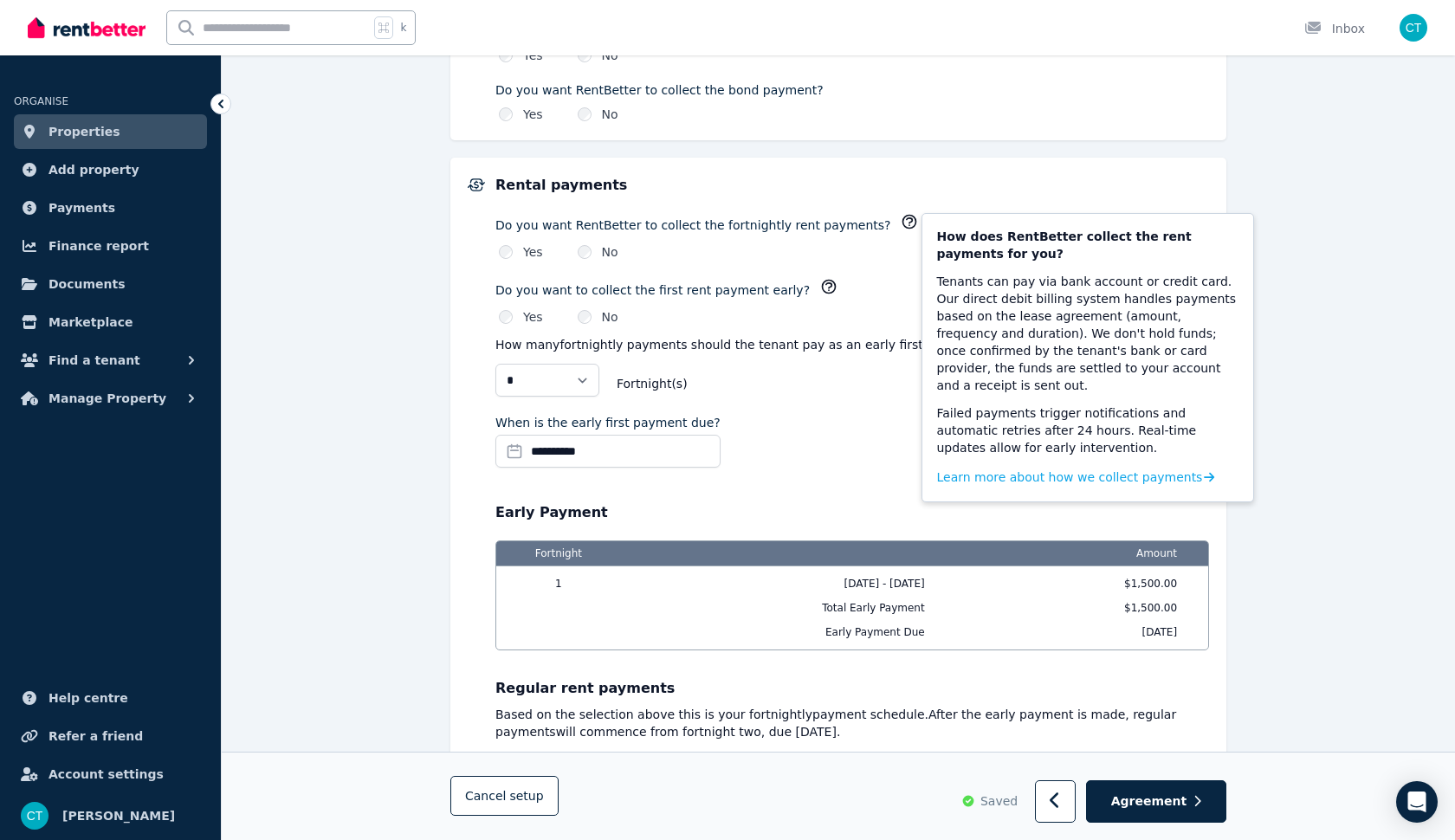
click at [823, 471] on div "**********" at bounding box center [852, 444] width 714 height 61
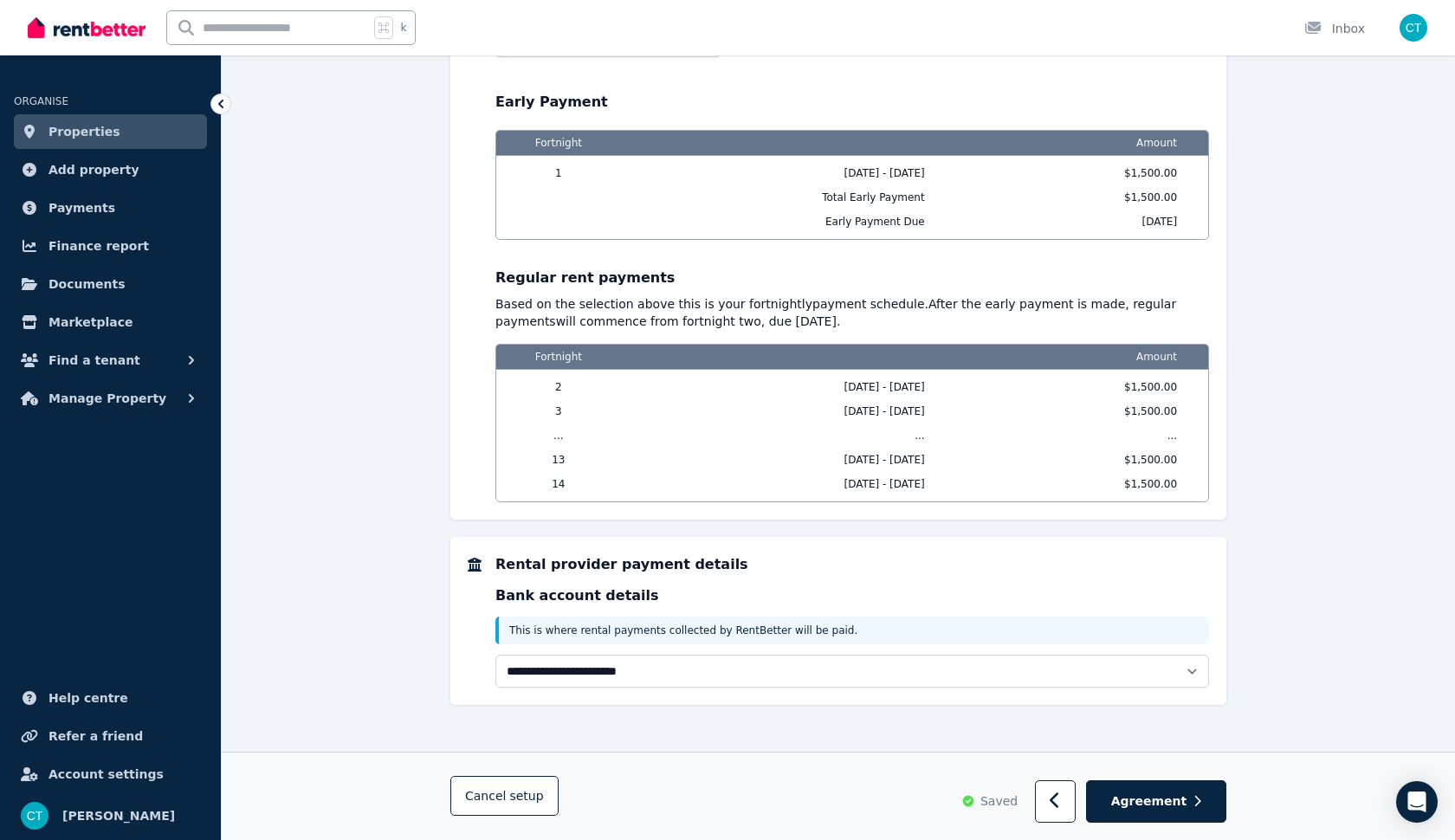
scroll to position [1604, 0]
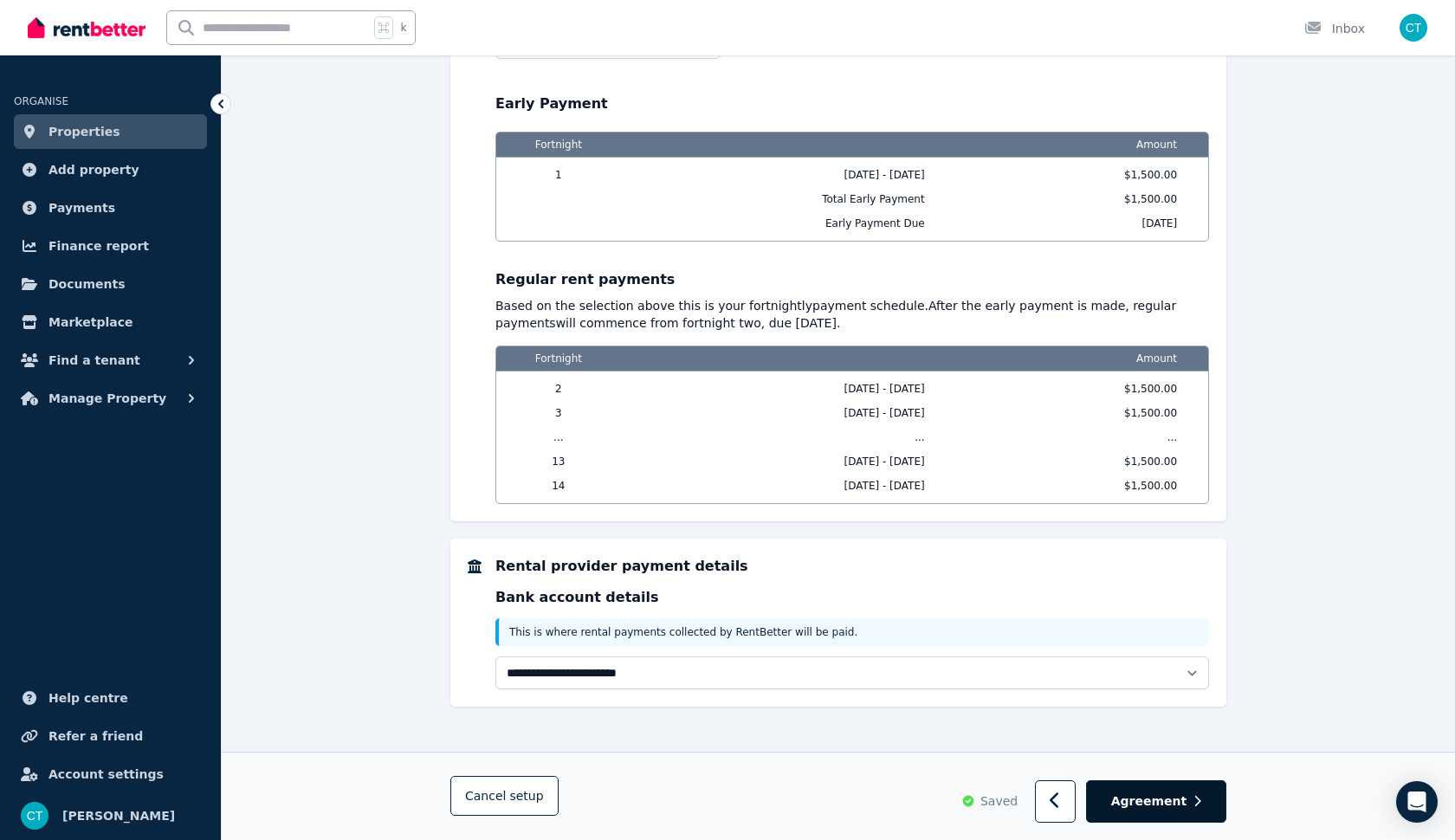
click at [1153, 812] on button "Agreement" at bounding box center [1157, 802] width 140 height 43
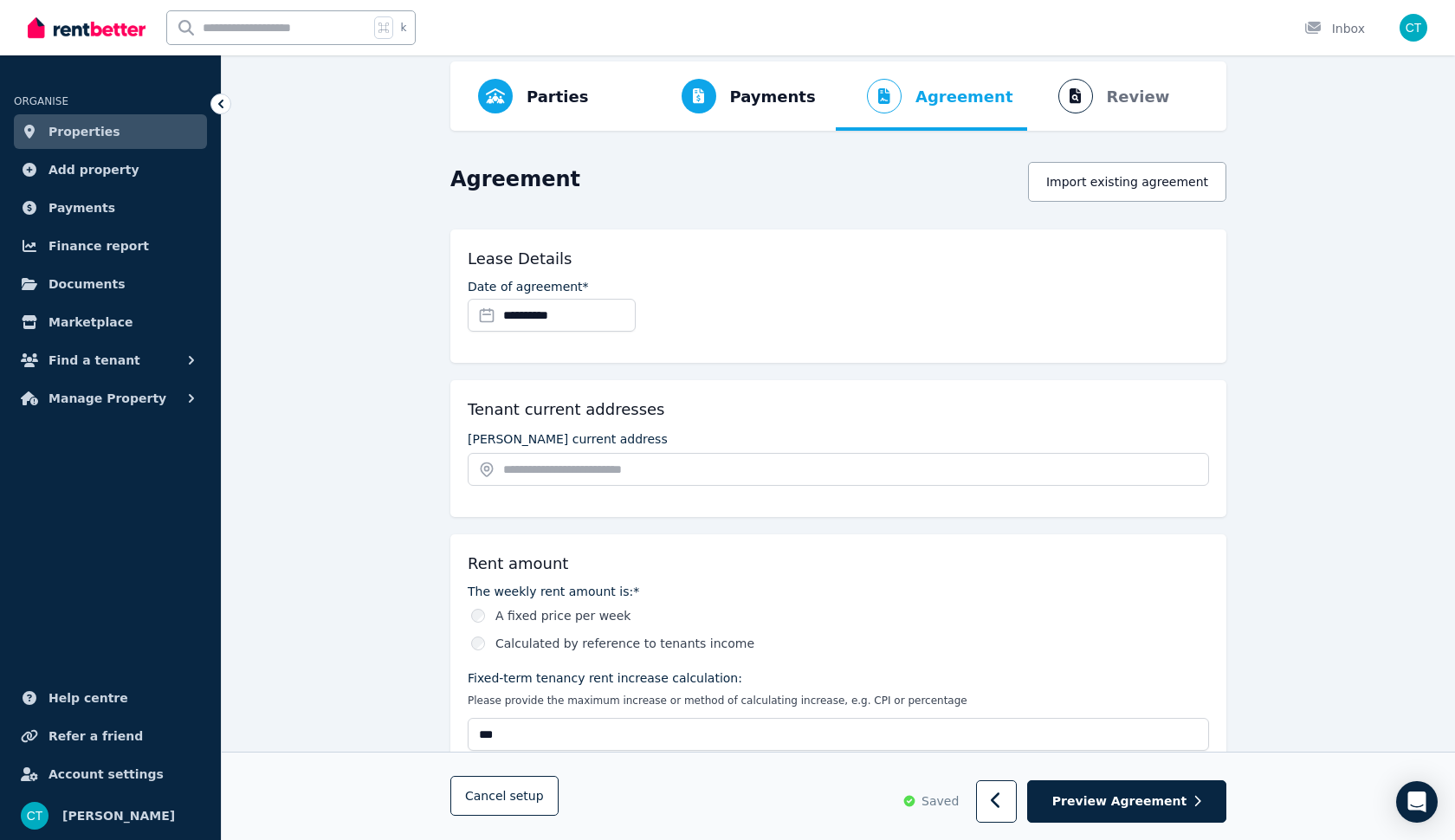
scroll to position [72, 0]
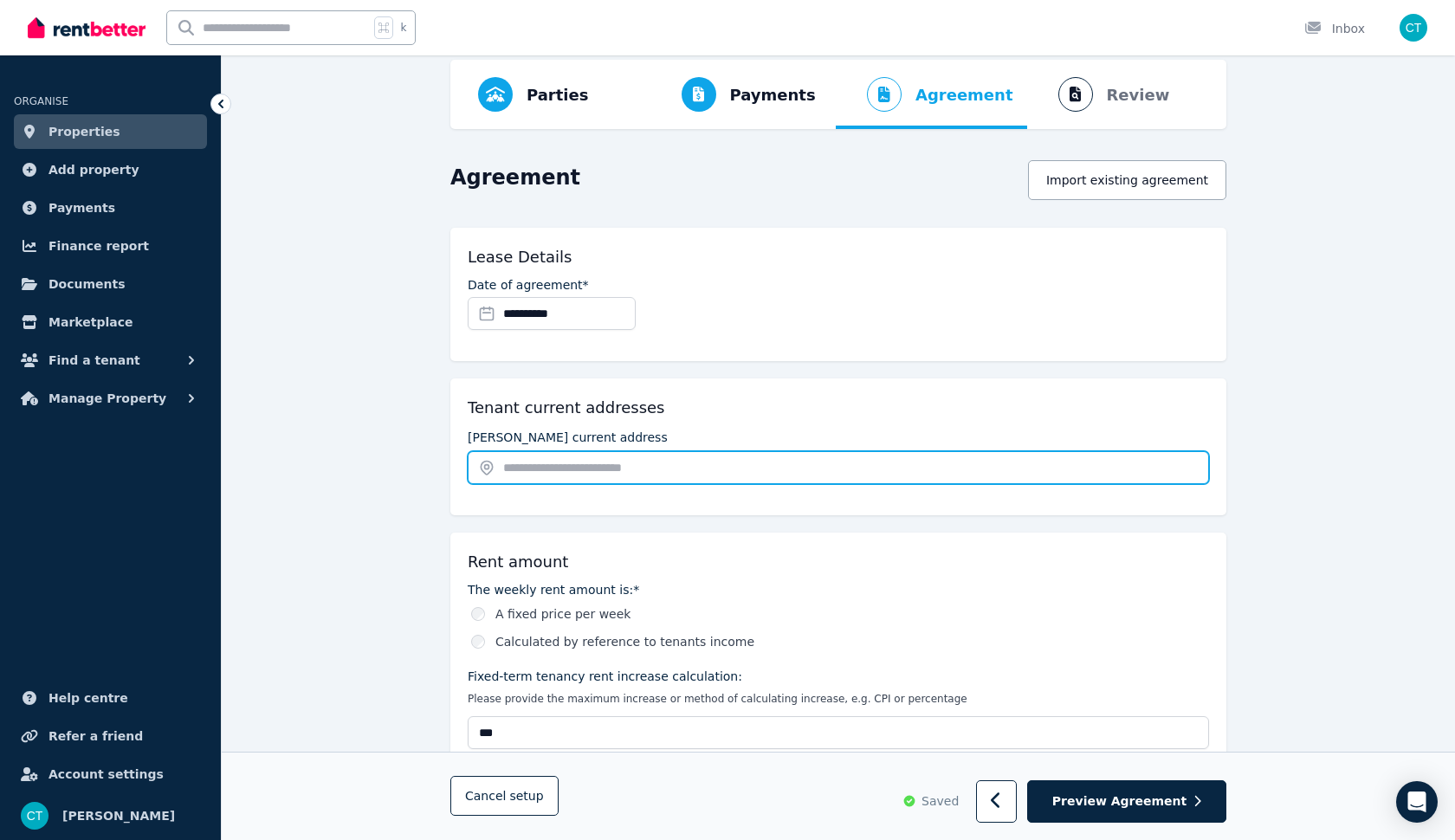
click at [740, 462] on input "text" at bounding box center [838, 468] width 741 height 33
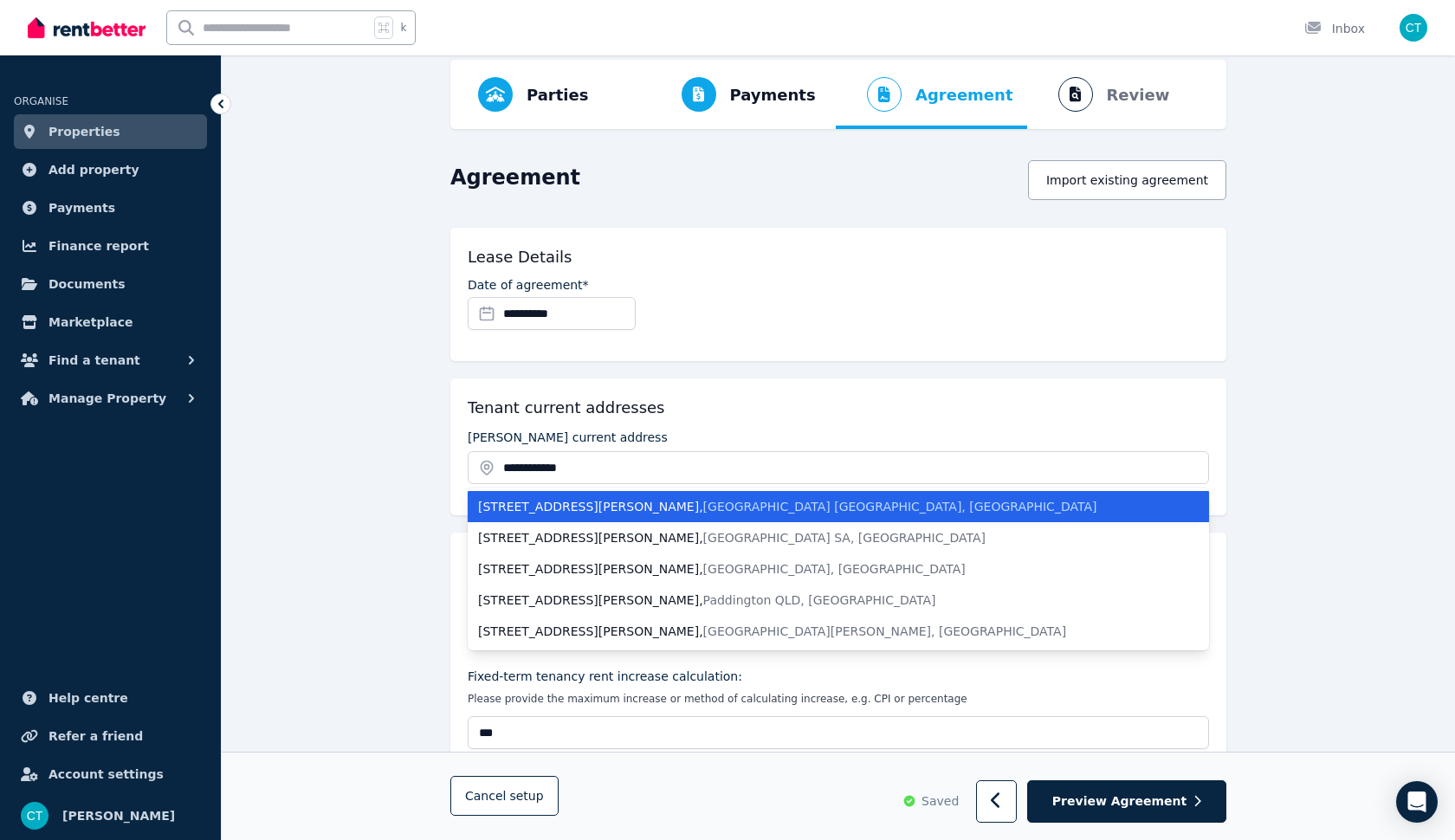
click at [719, 508] on span "[GEOGRAPHIC_DATA] [GEOGRAPHIC_DATA], [GEOGRAPHIC_DATA]" at bounding box center [900, 507] width 394 height 14
type input "**********"
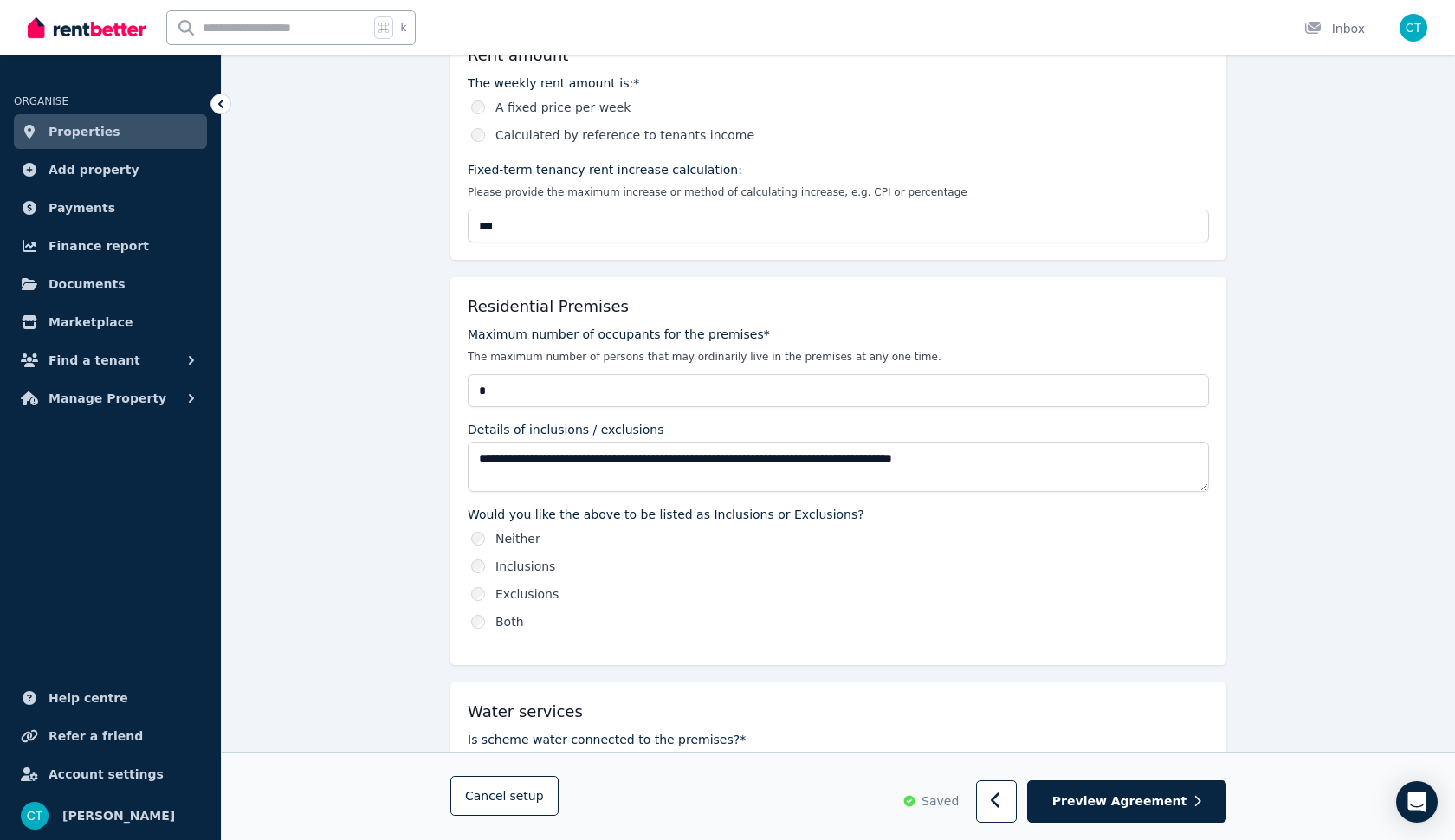
scroll to position [600, 0]
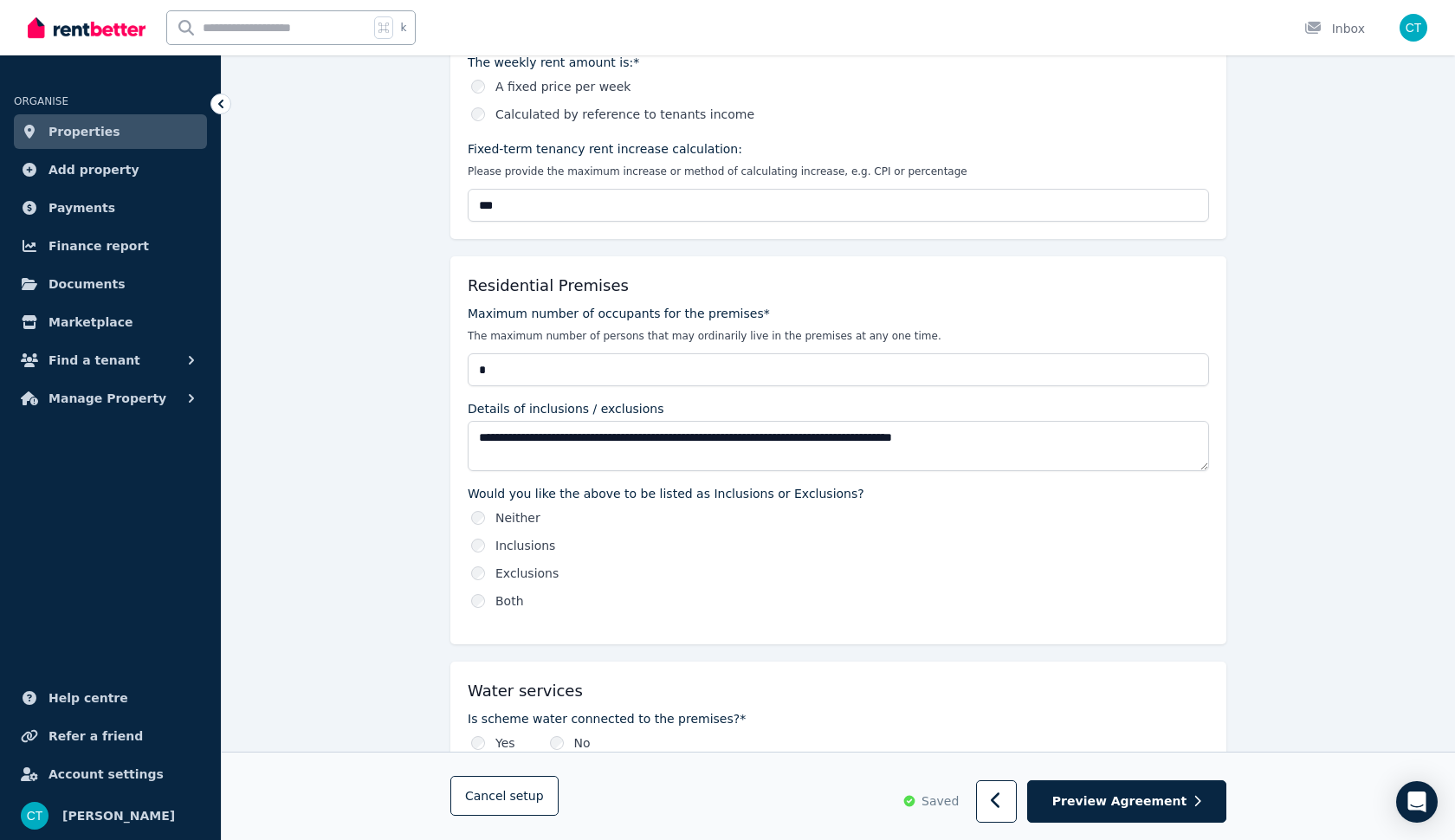
click at [718, 482] on div "**********" at bounding box center [838, 457] width 741 height 305
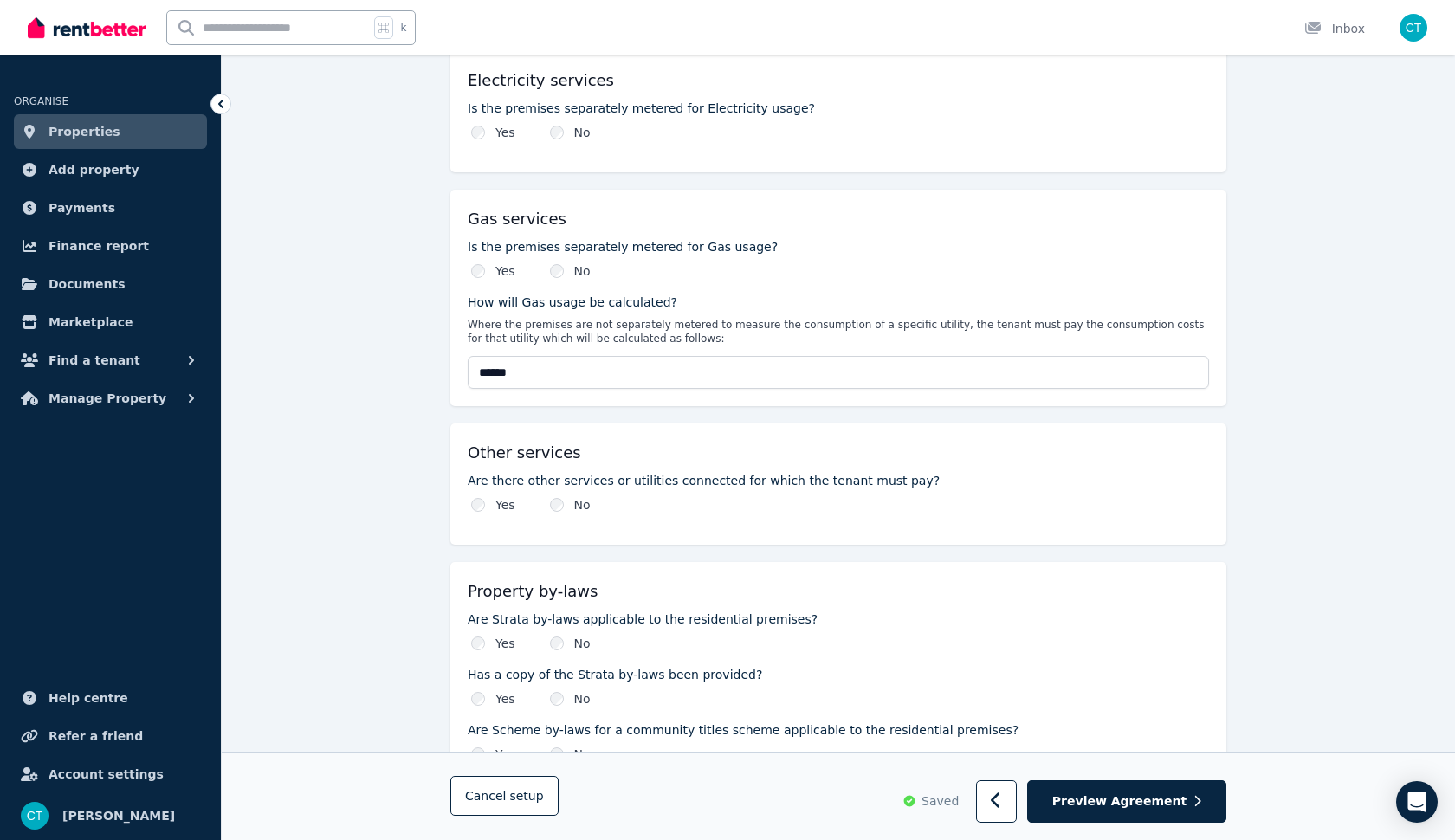
scroll to position [1530, 0]
click at [1107, 810] on span "Preview Agreement" at bounding box center [1119, 802] width 134 height 17
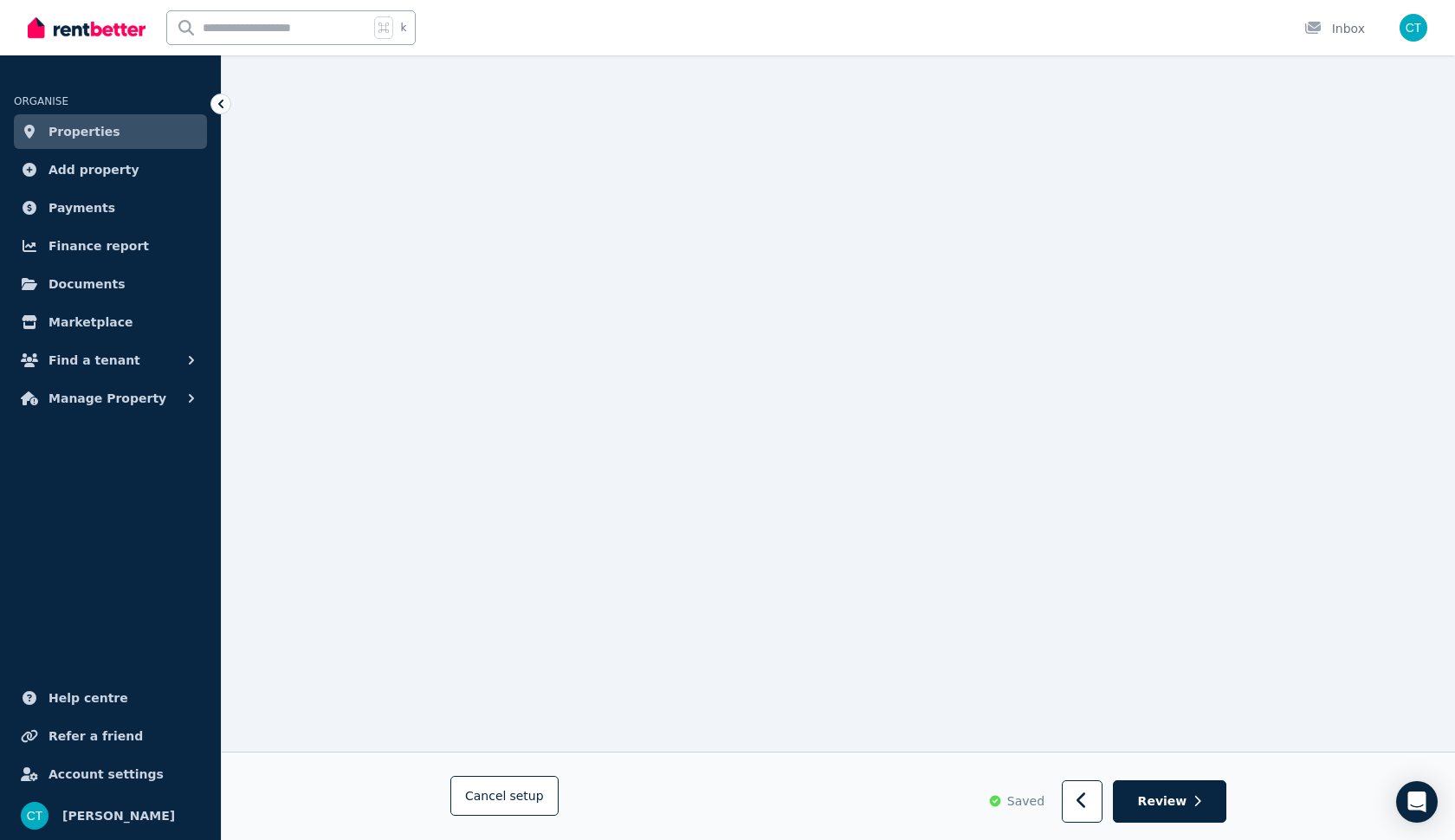
scroll to position [12894, 0]
click at [1200, 796] on icon "button" at bounding box center [1198, 801] width 8 height 12
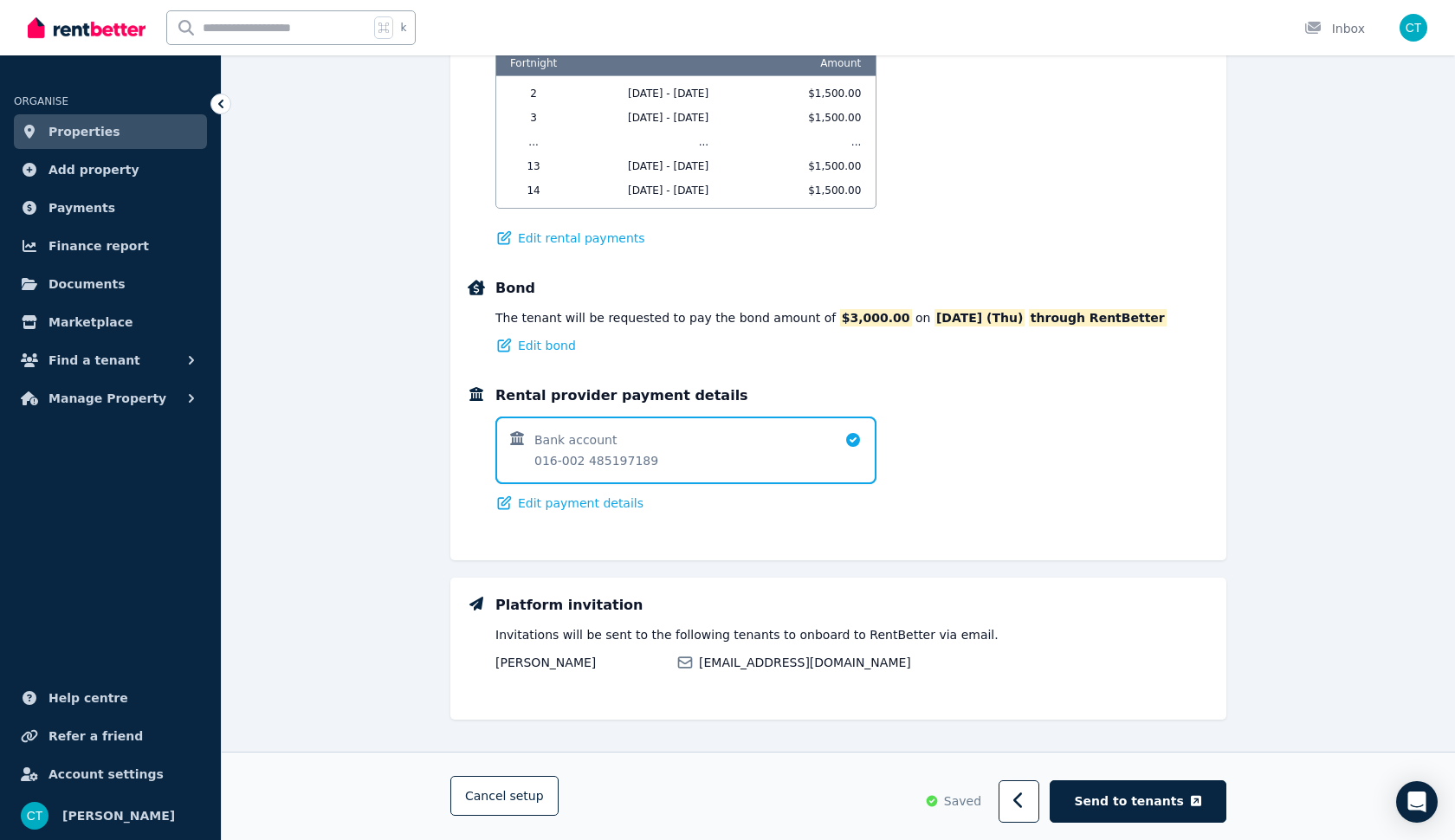
scroll to position [1178, 0]
click at [1166, 809] on span "Send to tenants" at bounding box center [1129, 802] width 109 height 17
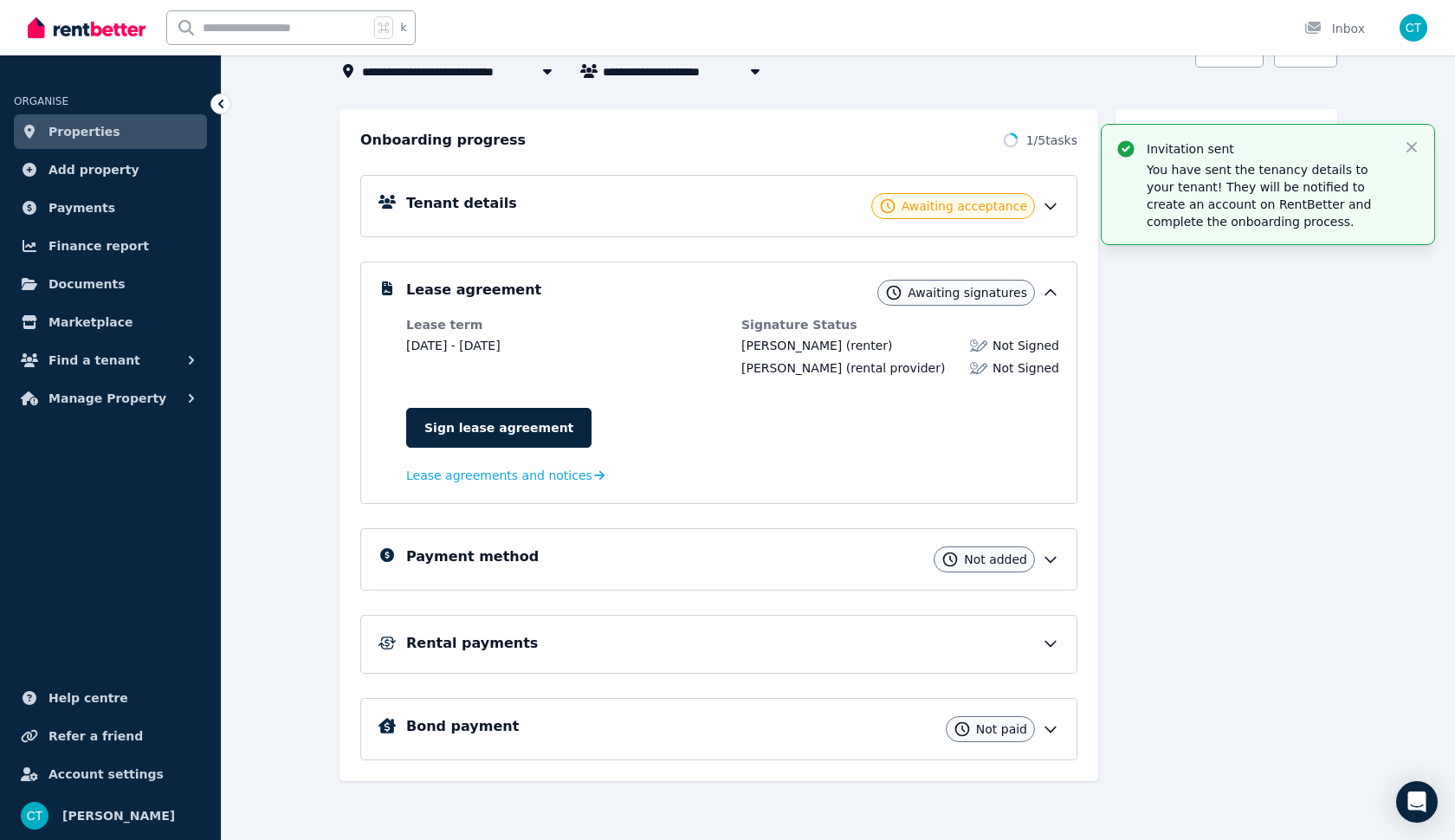
scroll to position [142, 0]
click at [1053, 560] on icon at bounding box center [1051, 559] width 17 height 17
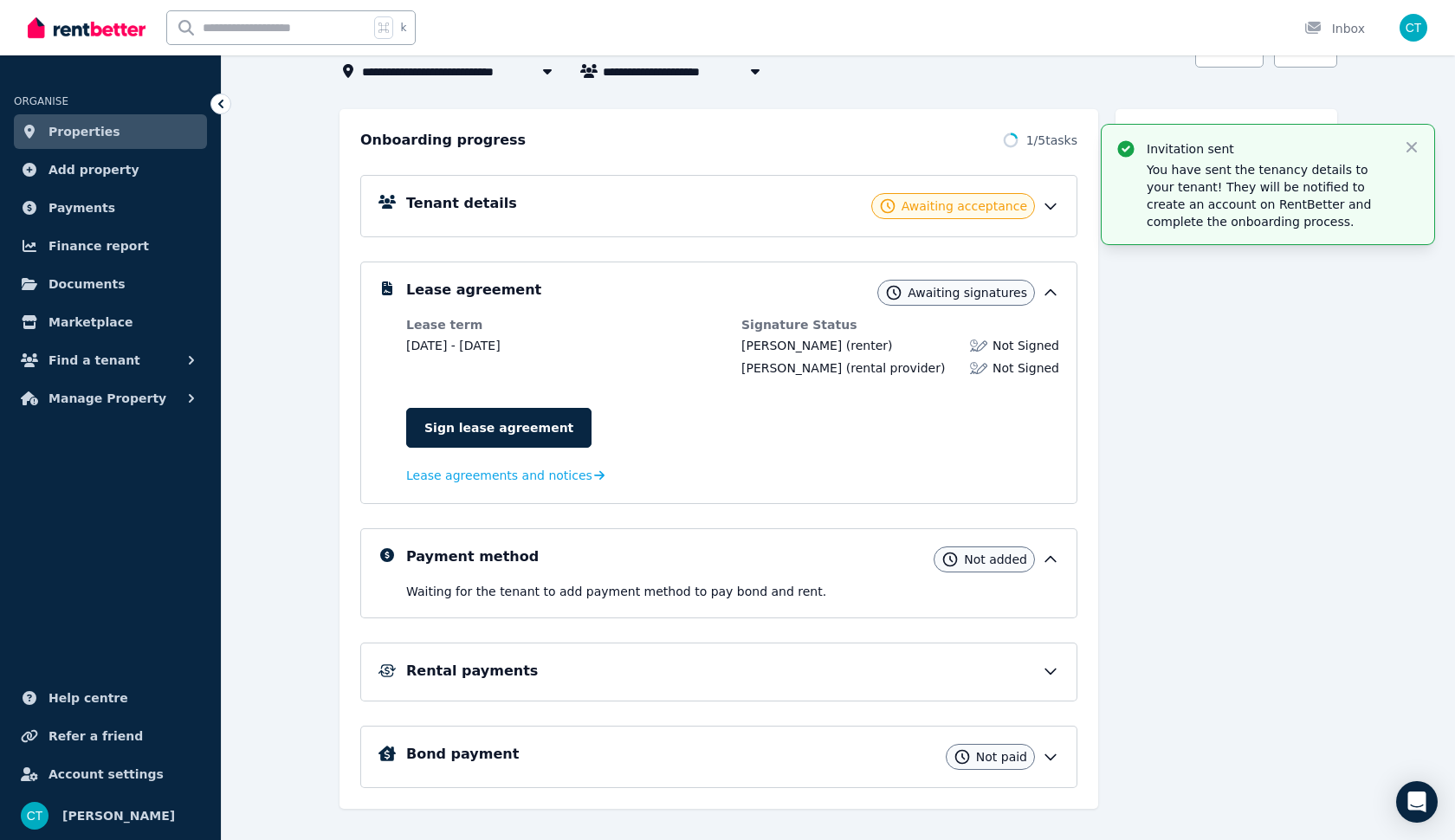
click at [1053, 560] on icon at bounding box center [1051, 559] width 17 height 17
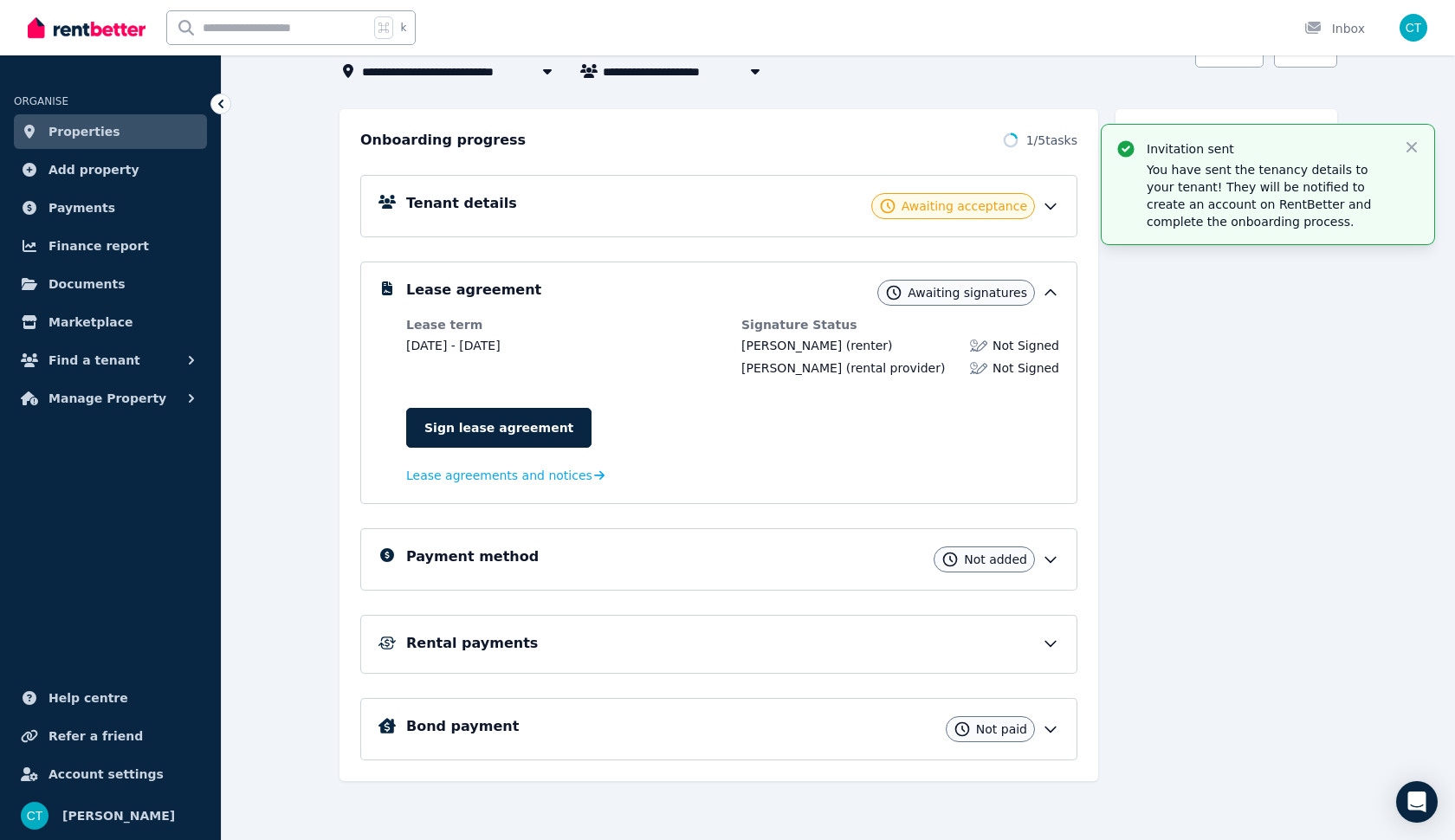
click at [1057, 644] on icon at bounding box center [1051, 644] width 17 height 17
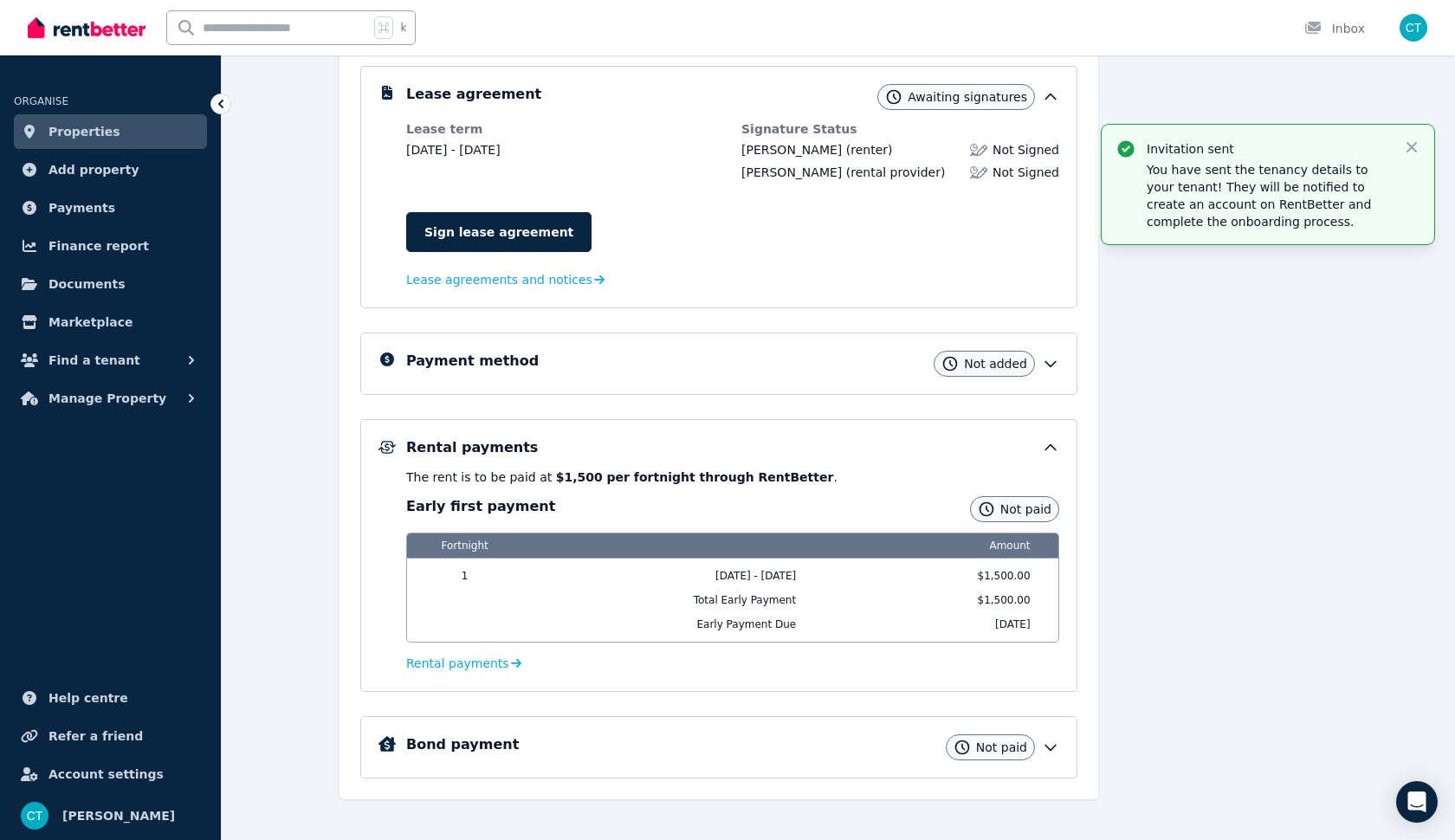
scroll to position [339, 0]
click at [1047, 449] on icon at bounding box center [1051, 446] width 10 height 5
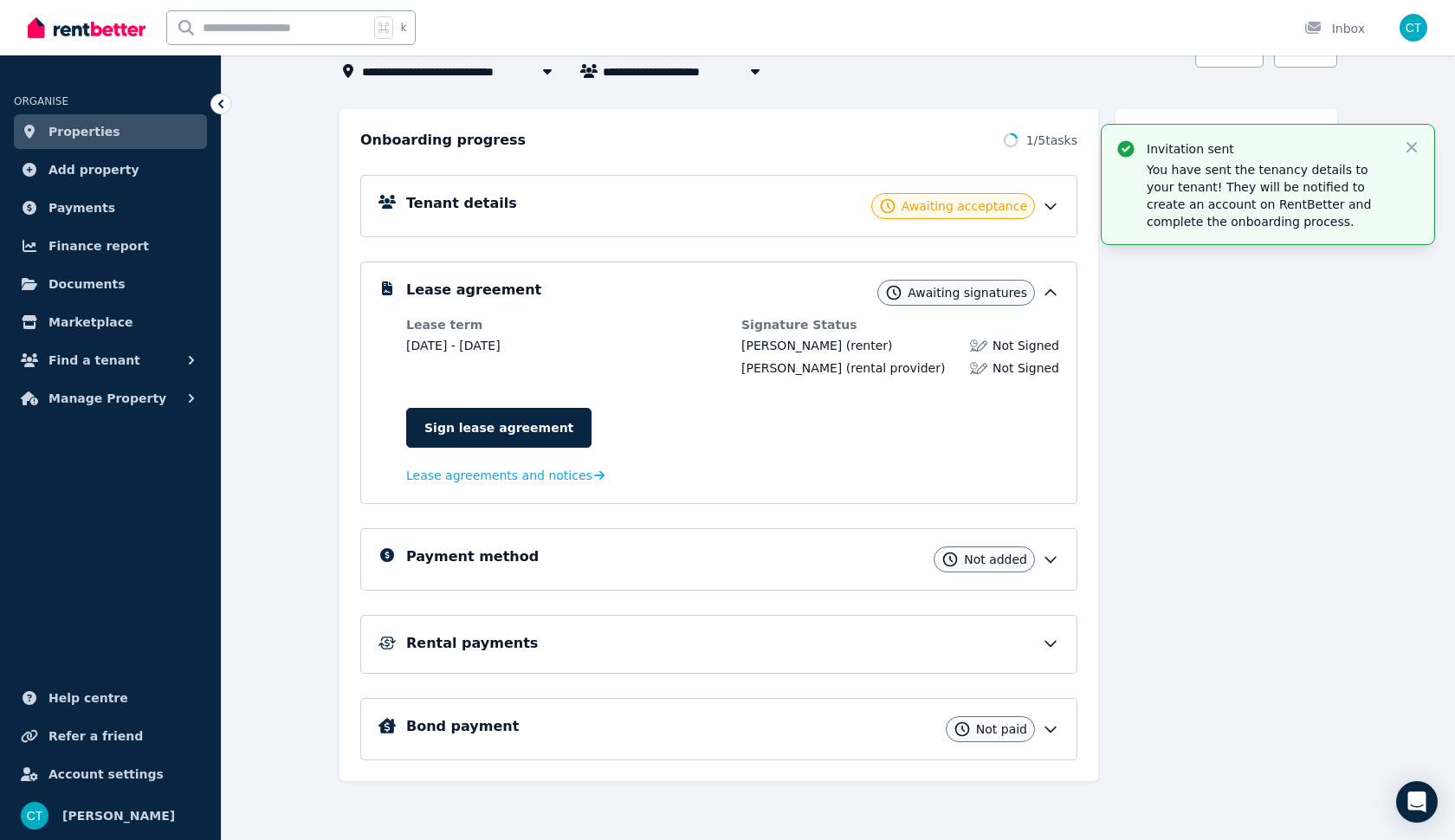
scroll to position [142, 0]
click at [1054, 737] on icon at bounding box center [1051, 729] width 17 height 17
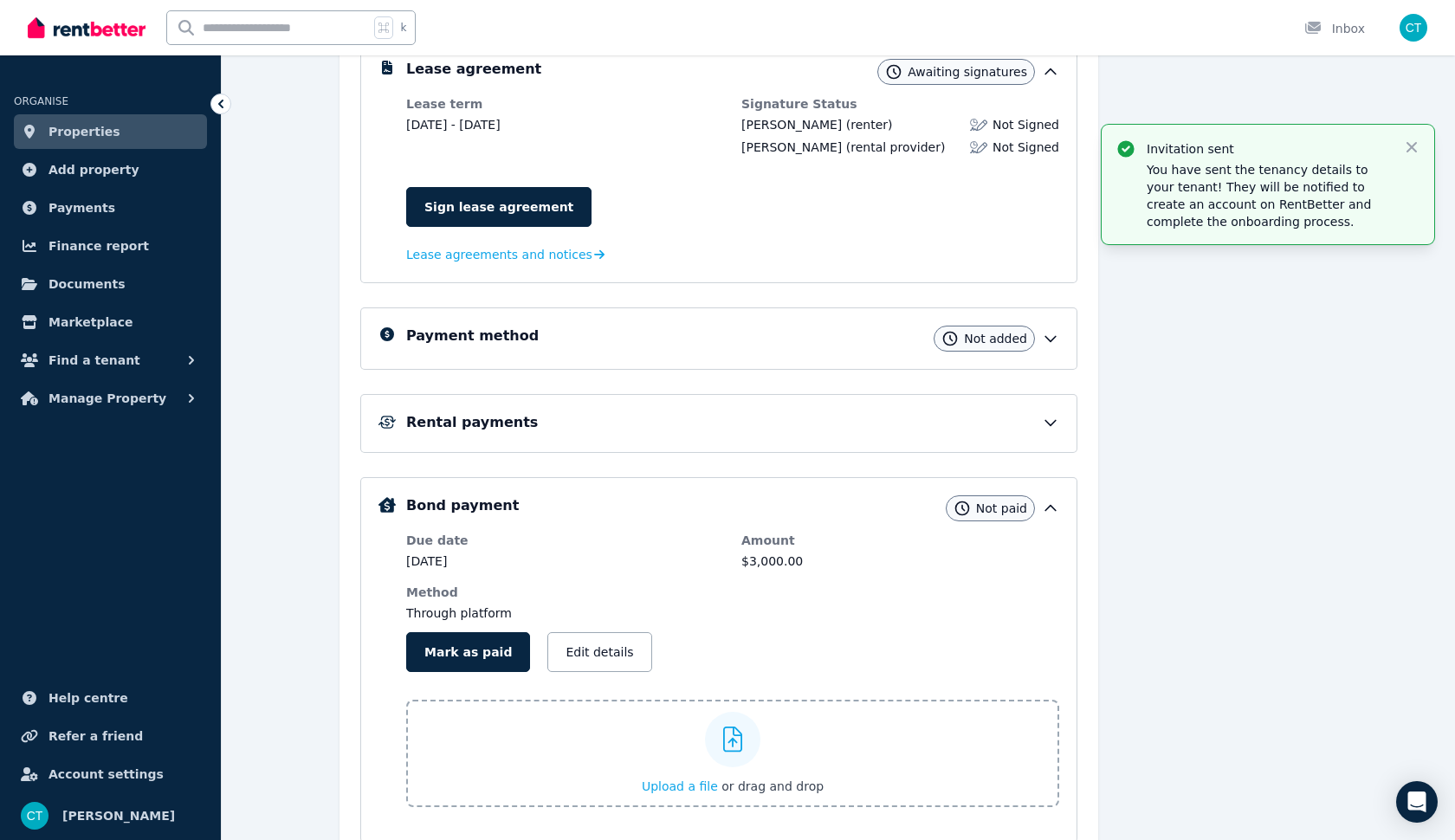
scroll to position [388, 0]
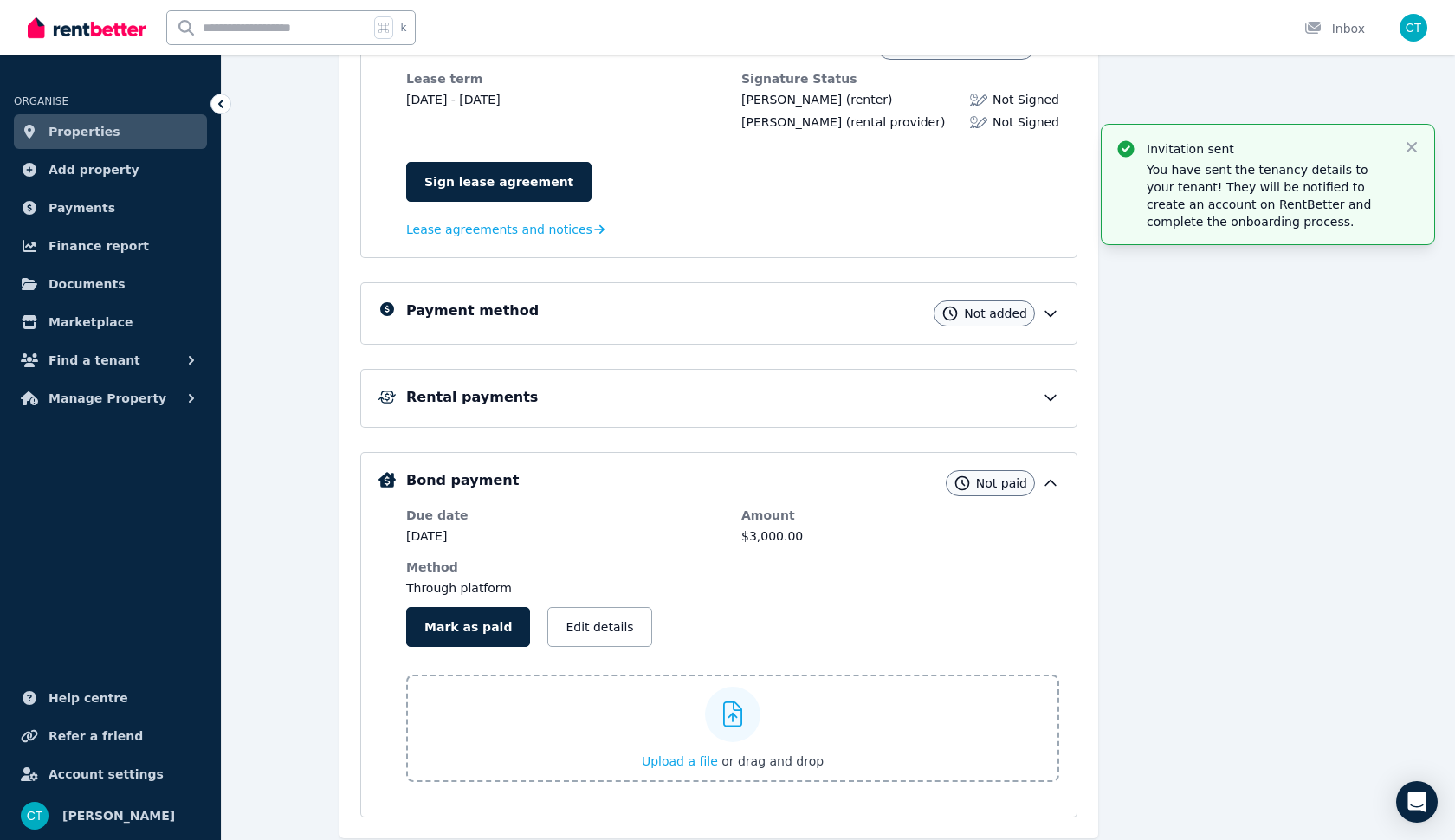
click at [1054, 483] on icon at bounding box center [1051, 483] width 10 height 5
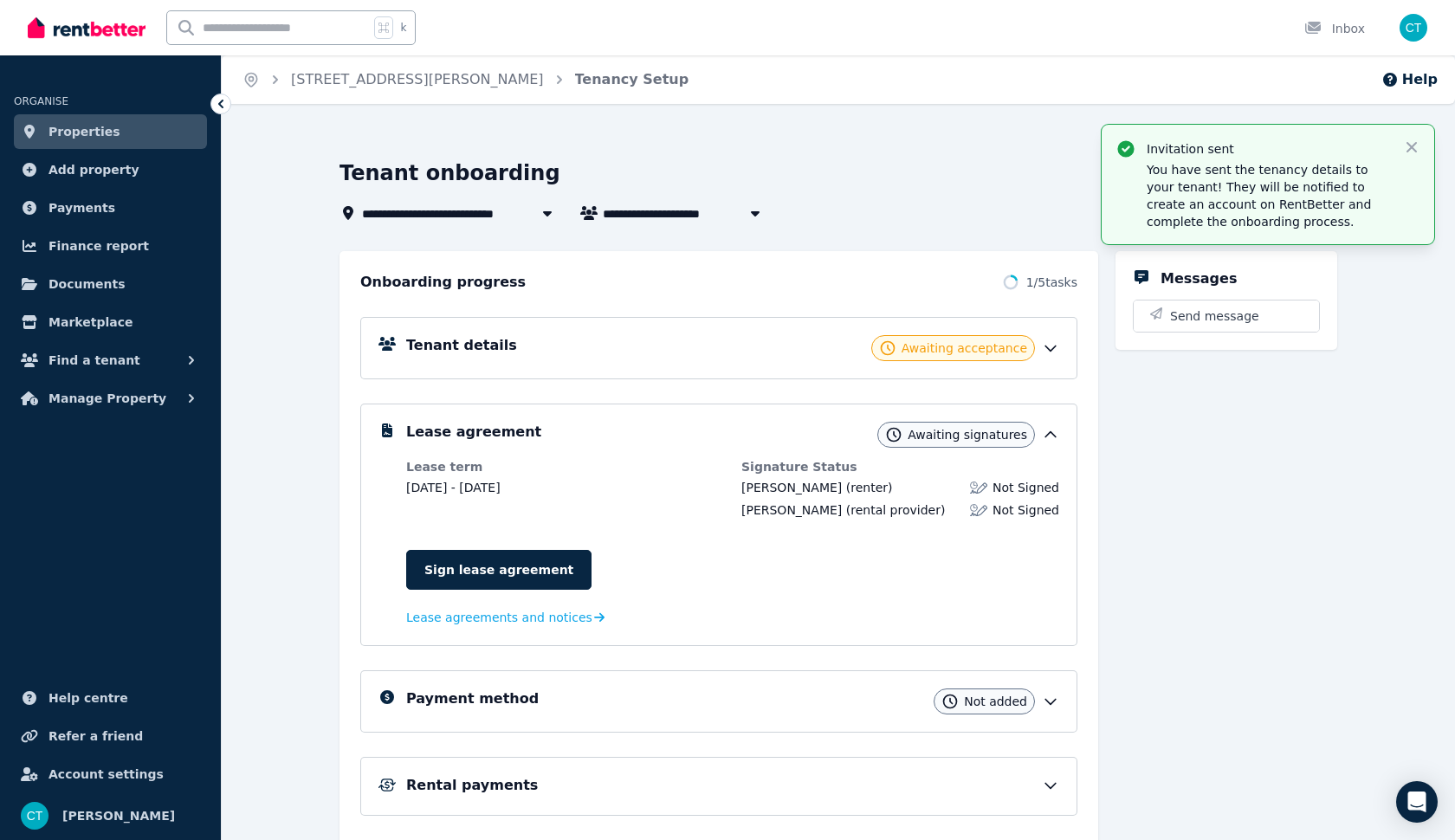
scroll to position [0, 0]
click at [1408, 143] on icon "button" at bounding box center [1411, 147] width 10 height 10
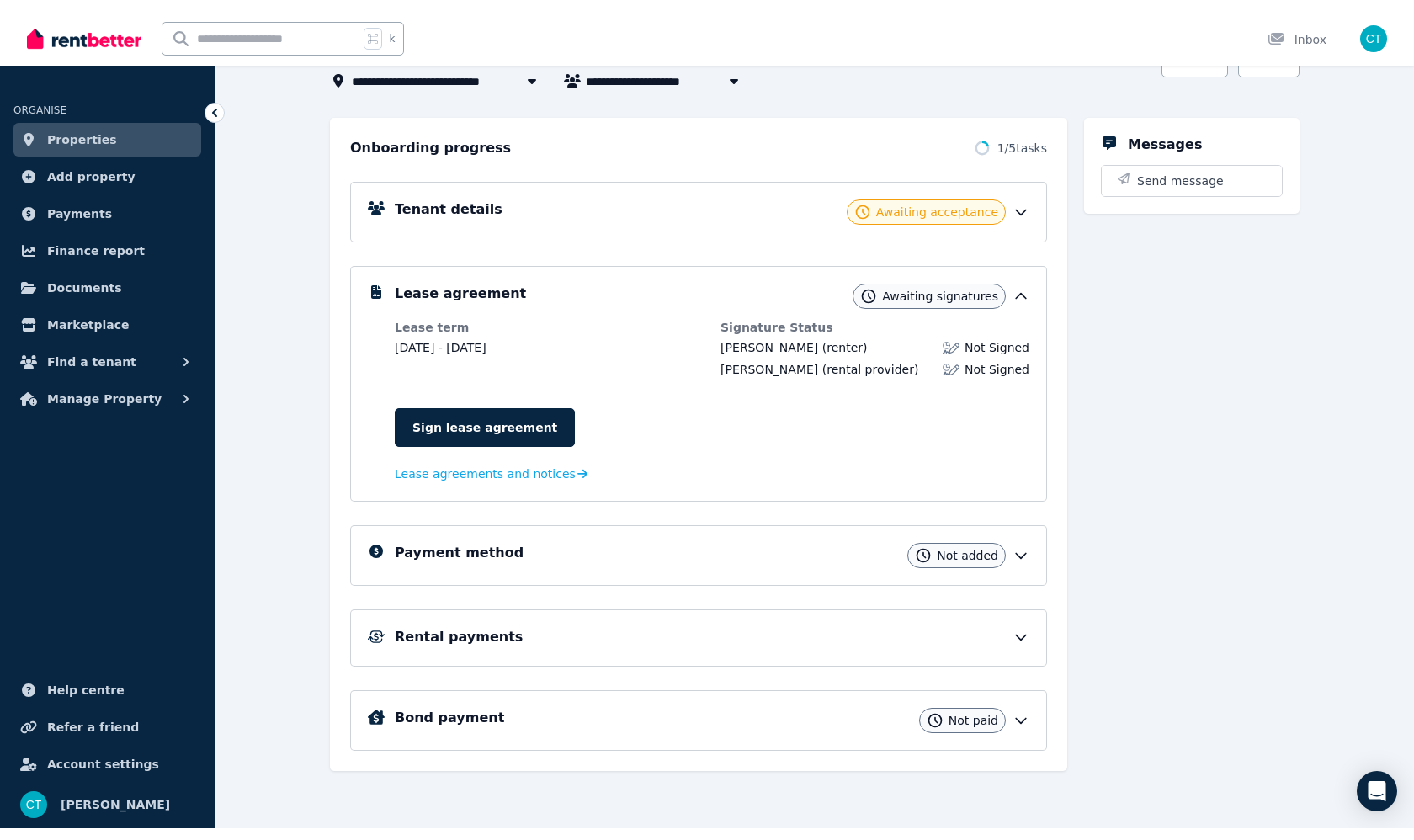
scroll to position [114, 0]
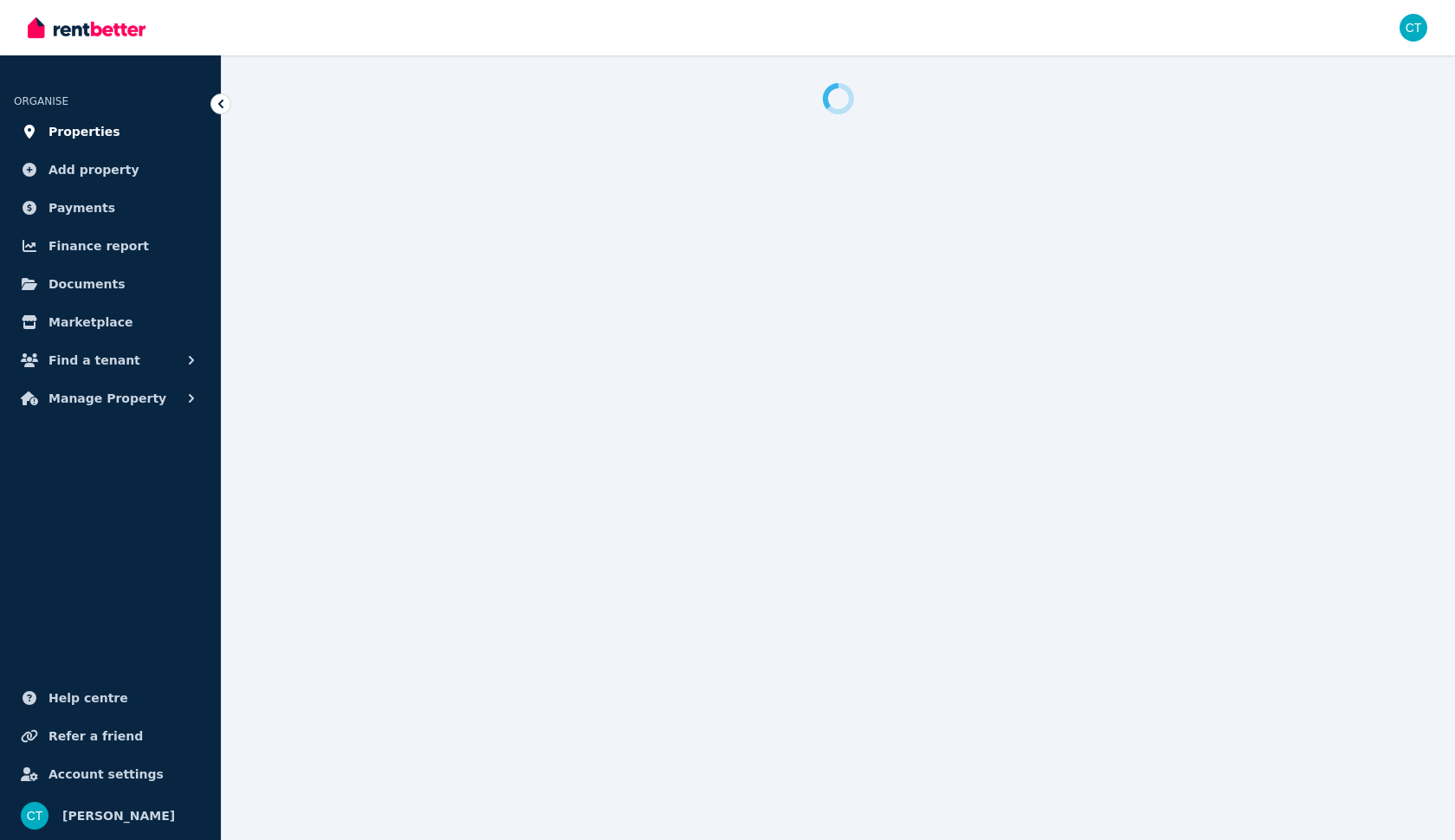
click at [124, 136] on link "Properties" at bounding box center [111, 131] width 194 height 35
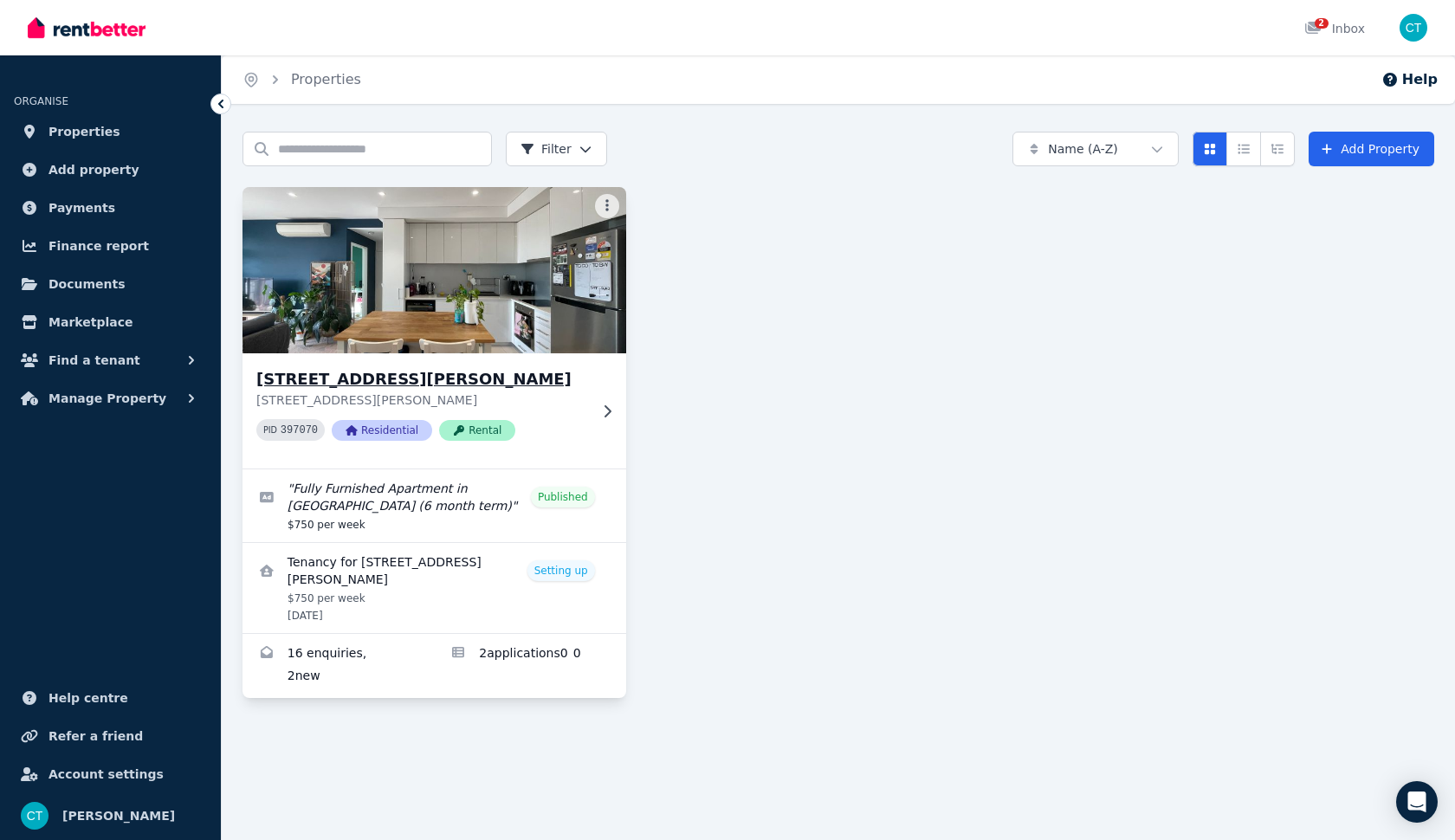
click at [421, 288] on img at bounding box center [435, 271] width 402 height 175
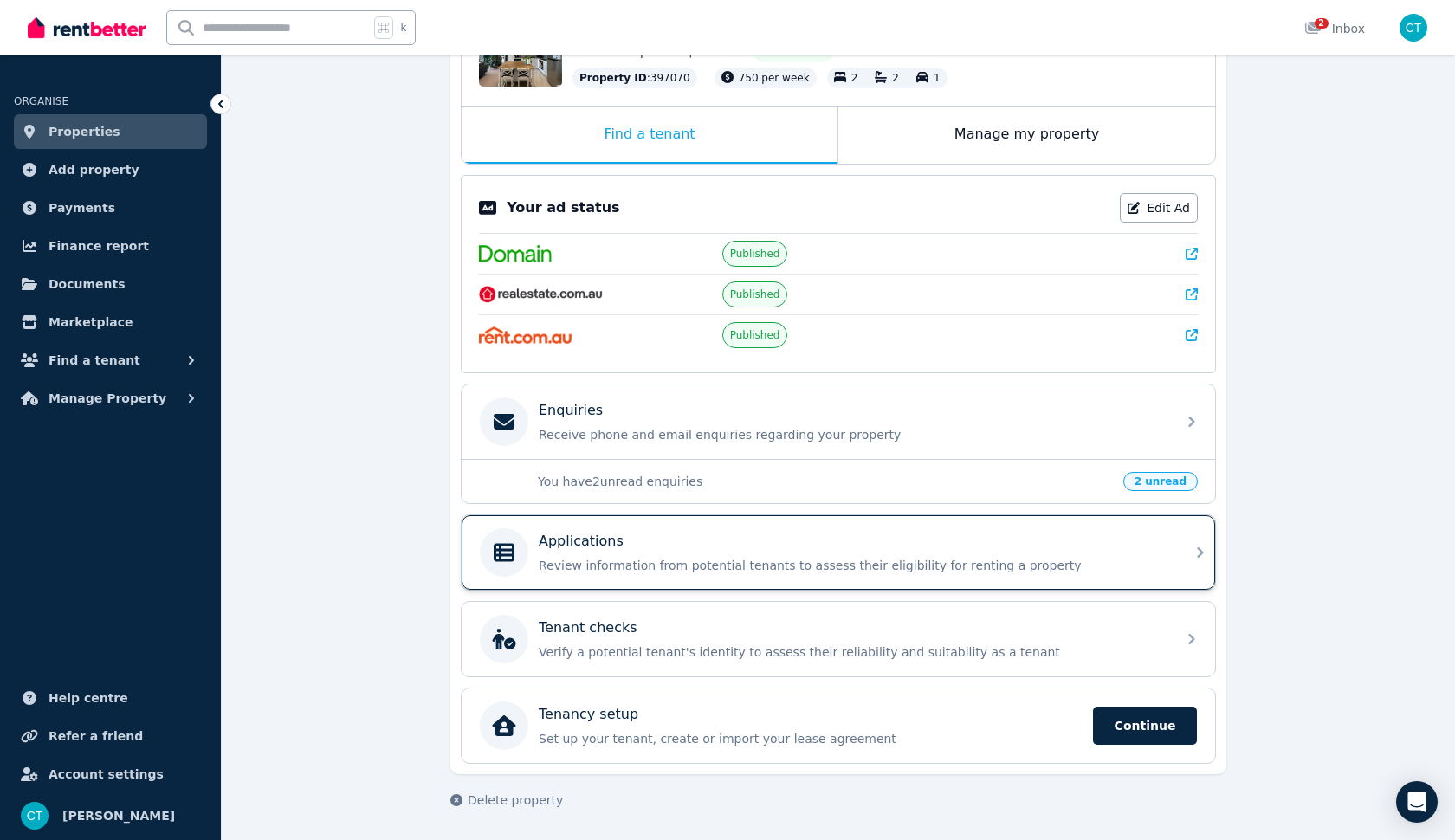
scroll to position [236, 0]
click at [681, 559] on p "Review information from potential tenants to assess their eligibility for renti…" at bounding box center [852, 566] width 627 height 17
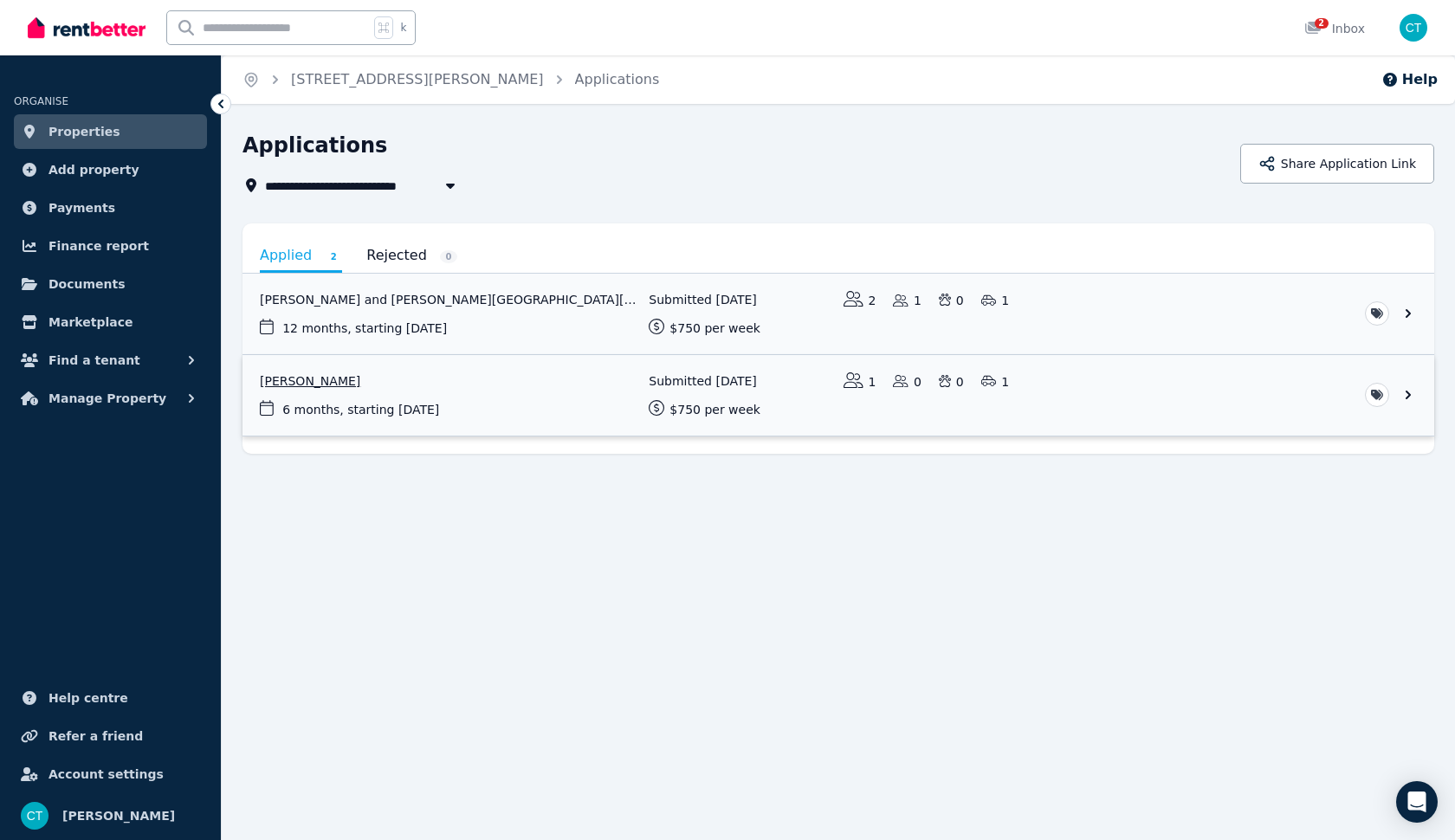
click at [623, 392] on link "View application: Esteban Moscoso Rivera" at bounding box center [839, 395] width 1192 height 81
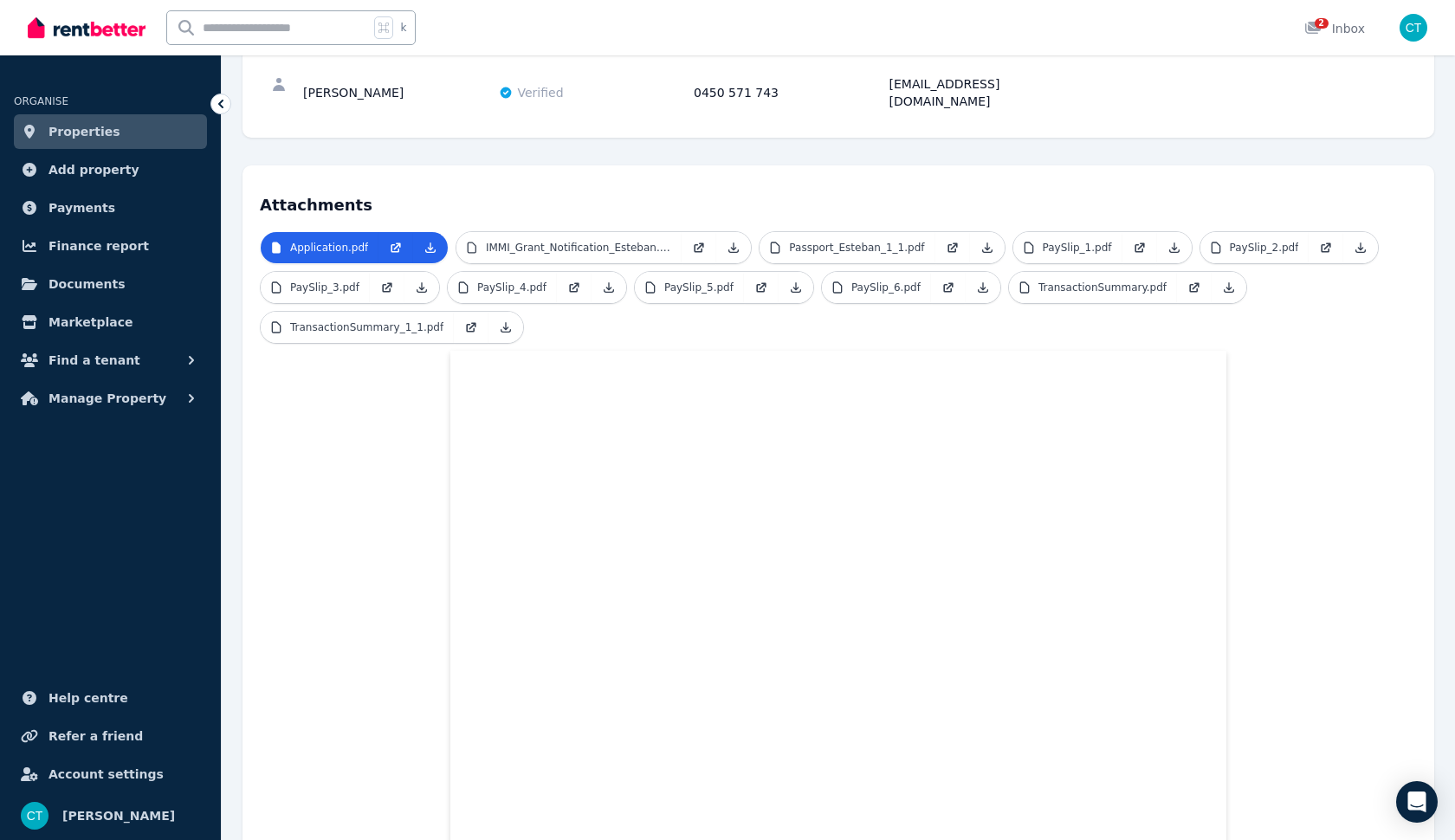
scroll to position [252, 0]
click at [858, 242] on p "Passport_Esteban_1_1.pdf" at bounding box center [856, 249] width 135 height 14
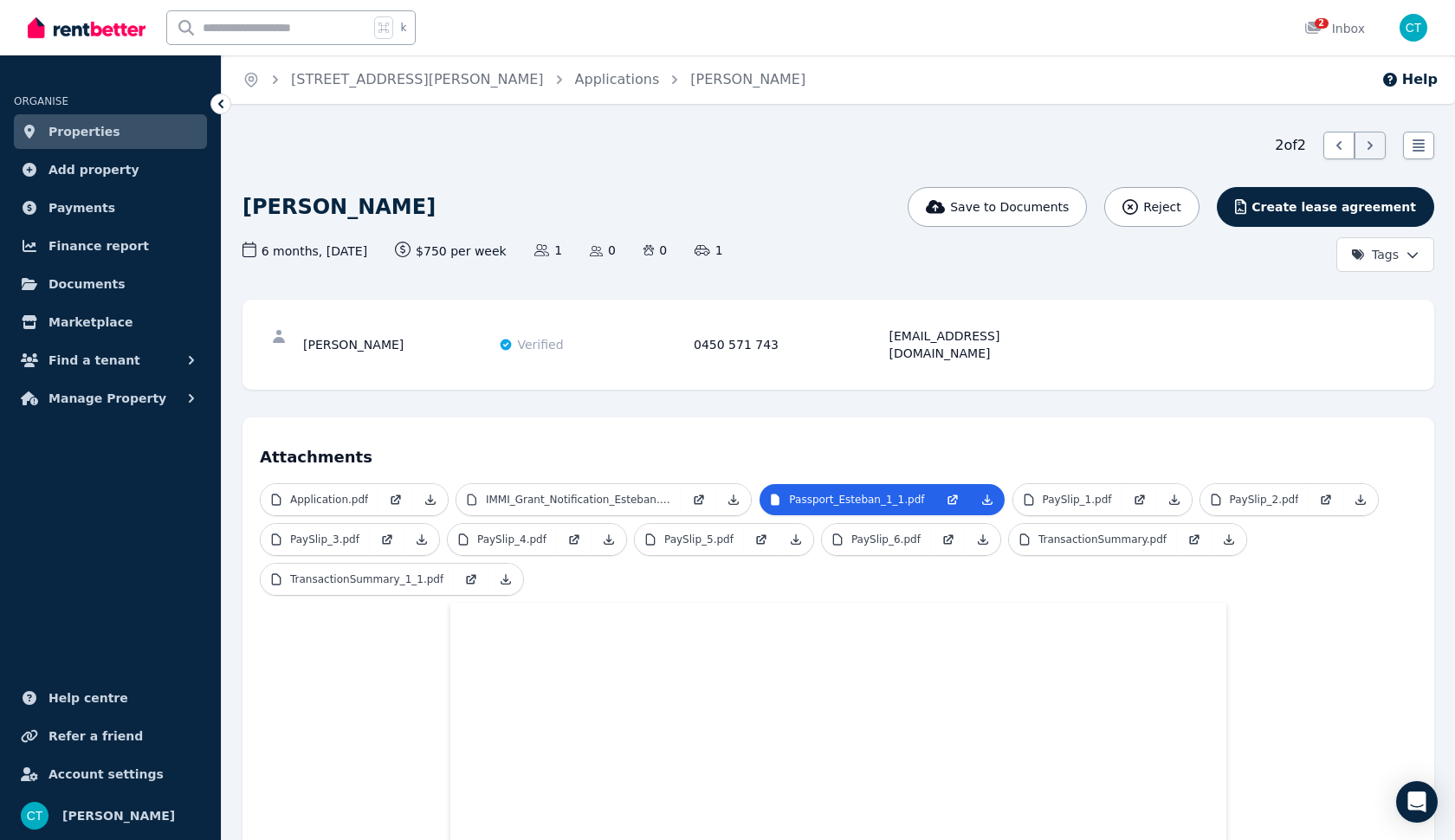
scroll to position [0, 0]
click at [364, 493] on p "Application.pdf" at bounding box center [329, 499] width 78 height 14
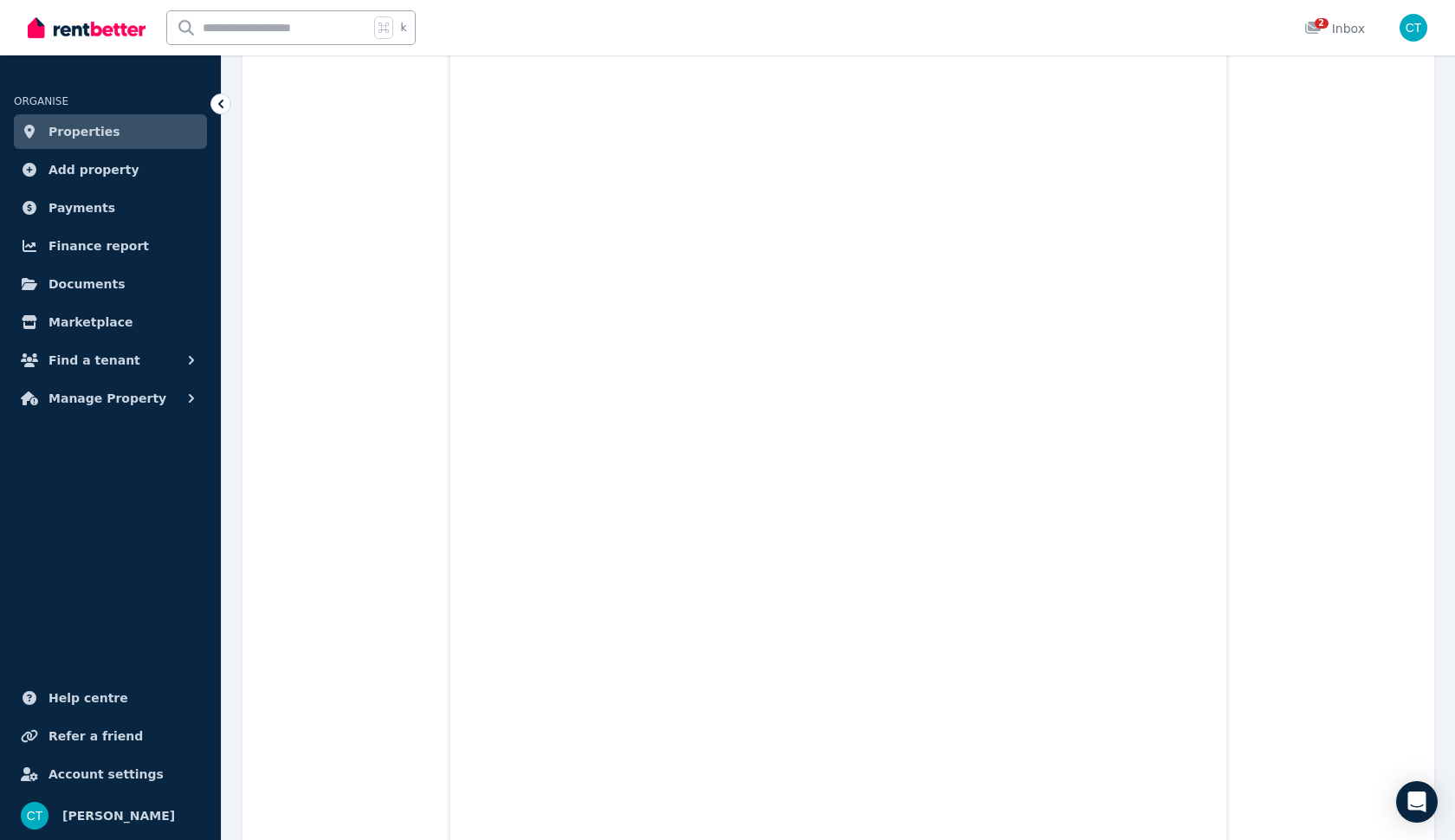
scroll to position [2029, 0]
